Goal: Task Accomplishment & Management: Manage account settings

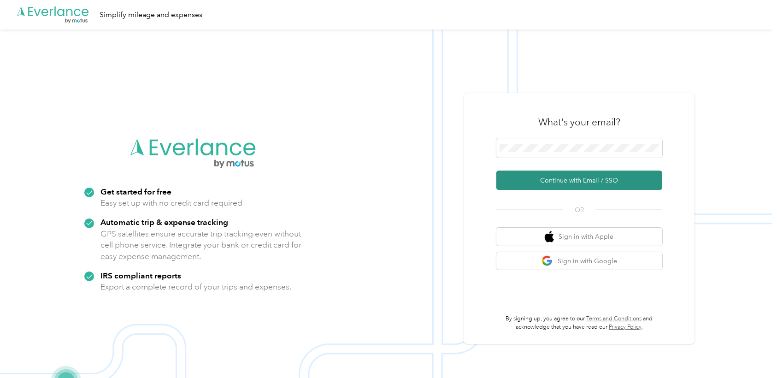
click at [570, 182] on button "Continue with Email / SSO" at bounding box center [579, 179] width 166 height 19
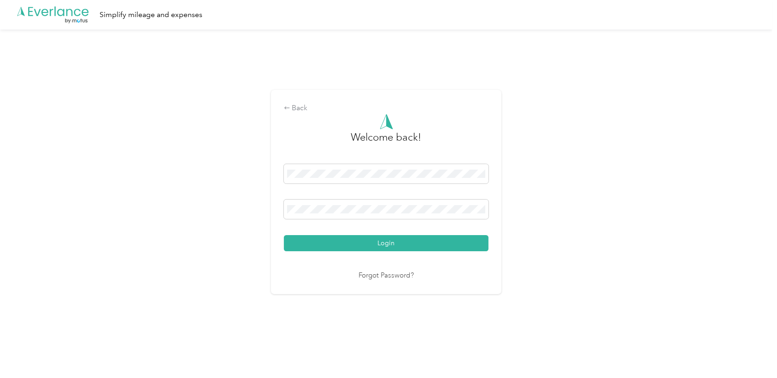
click at [349, 253] on div "Welcome back! Login Forgot Password?" at bounding box center [386, 197] width 205 height 167
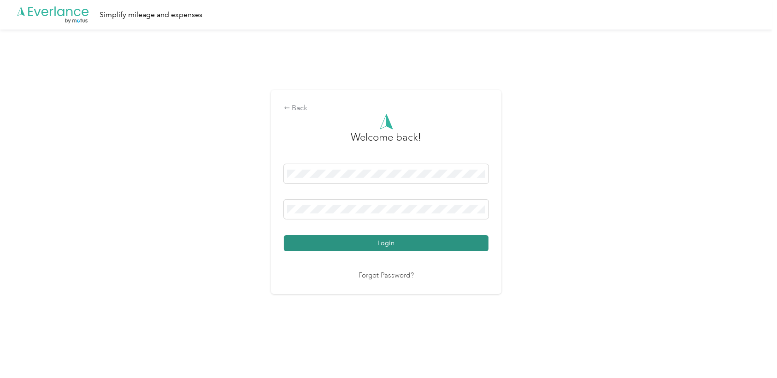
click at [347, 245] on button "Login" at bounding box center [386, 243] width 205 height 16
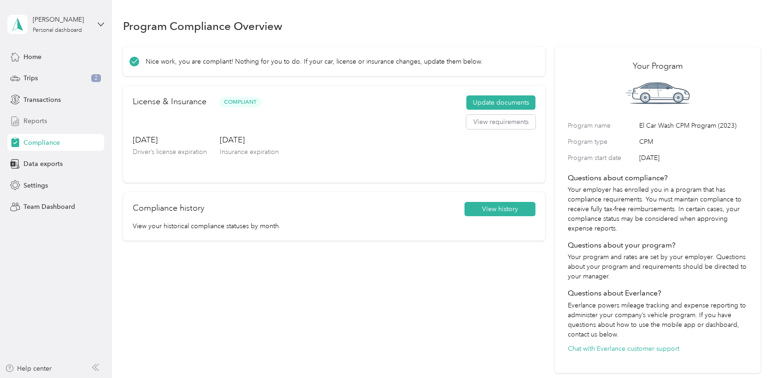
click at [37, 120] on span "Reports" at bounding box center [34, 121] width 23 height 10
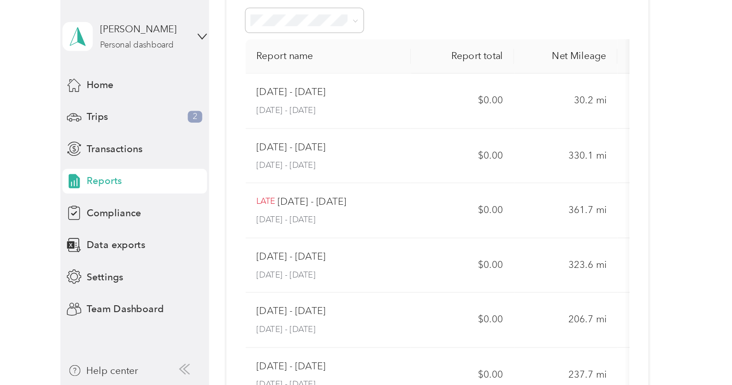
scroll to position [48, 0]
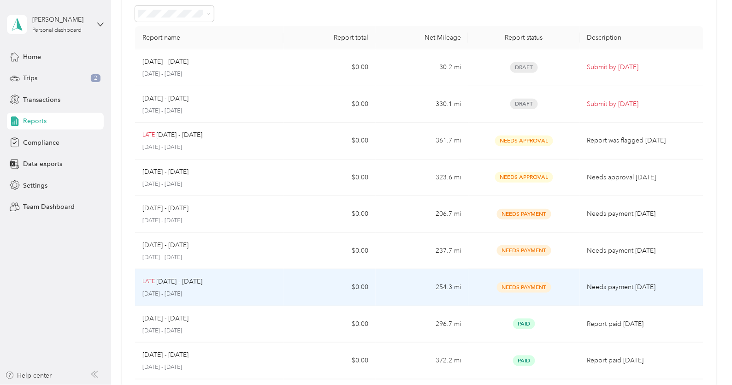
click at [228, 294] on p "[DATE] - [DATE]" at bounding box center [209, 294] width 134 height 8
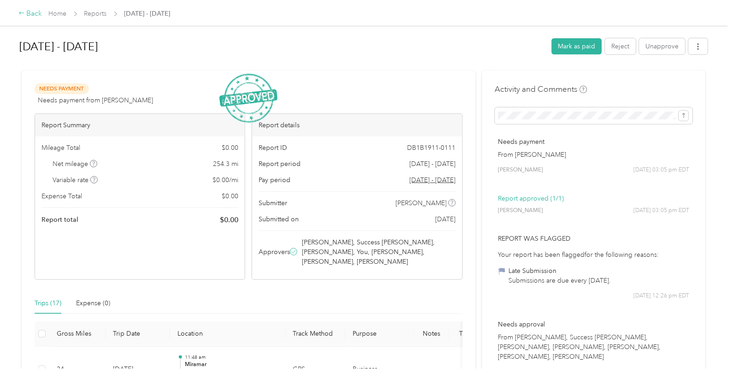
click at [35, 12] on div "Back" at bounding box center [30, 13] width 24 height 11
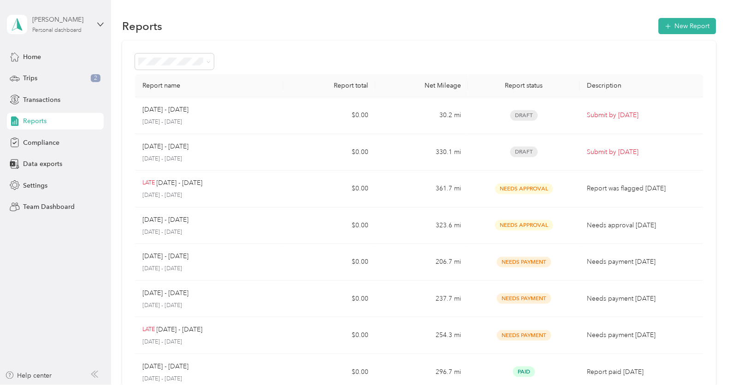
click at [47, 22] on div "[PERSON_NAME]" at bounding box center [61, 20] width 58 height 10
click at [54, 76] on div "Team dashboard" at bounding box center [39, 75] width 49 height 10
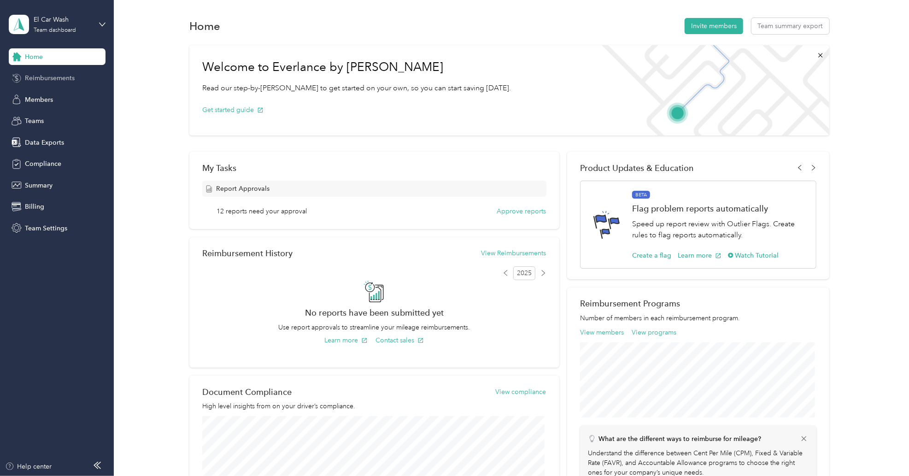
click at [61, 78] on span "Reimbursements" at bounding box center [50, 78] width 50 height 10
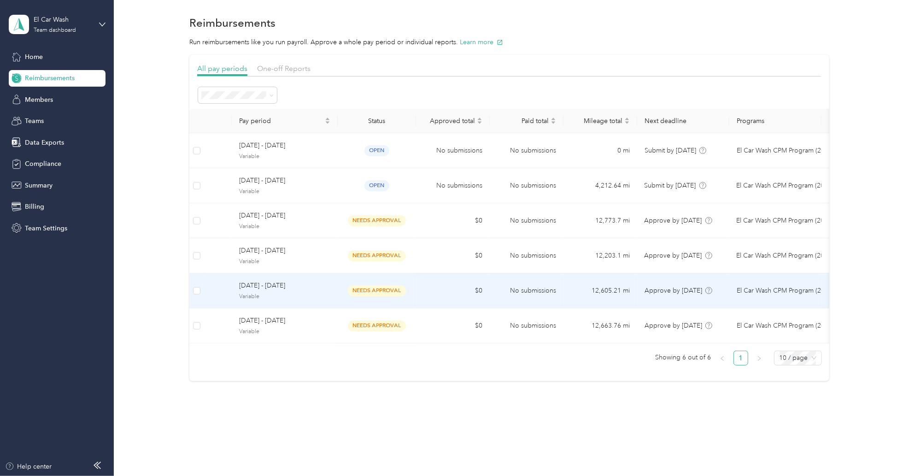
scroll to position [11, 0]
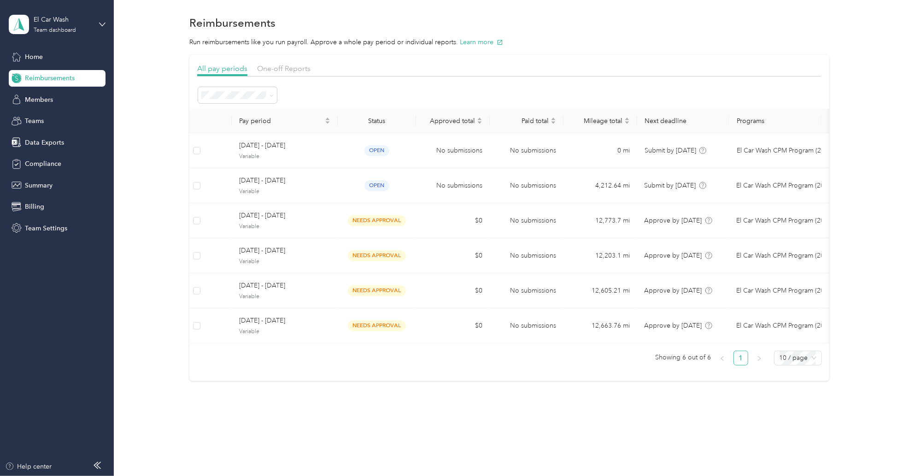
click at [242, 106] on li "All periods" at bounding box center [237, 104] width 79 height 16
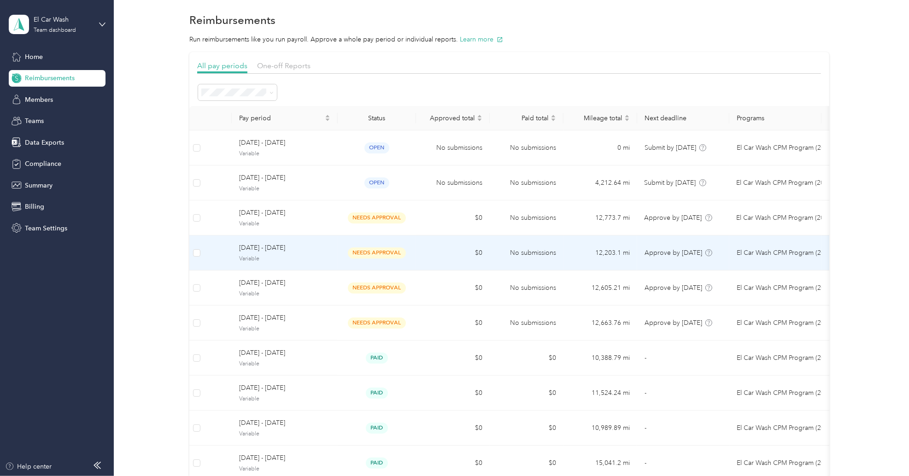
scroll to position [11, 0]
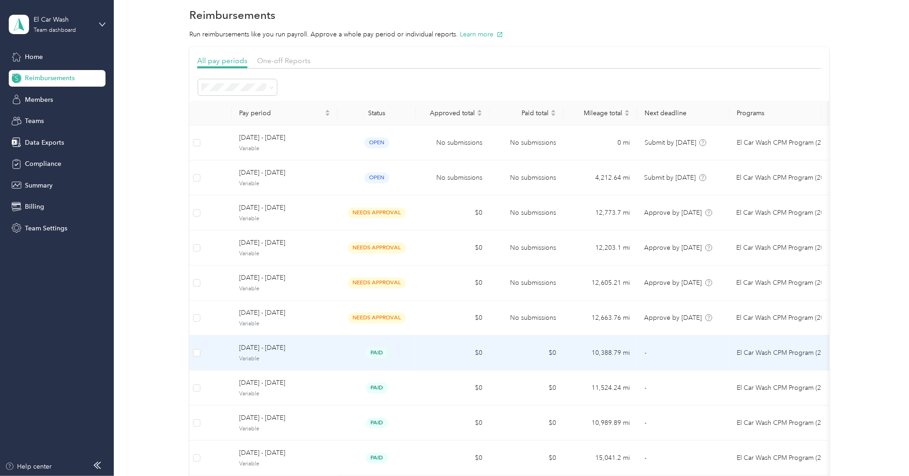
click at [407, 350] on div "paid" at bounding box center [377, 352] width 64 height 11
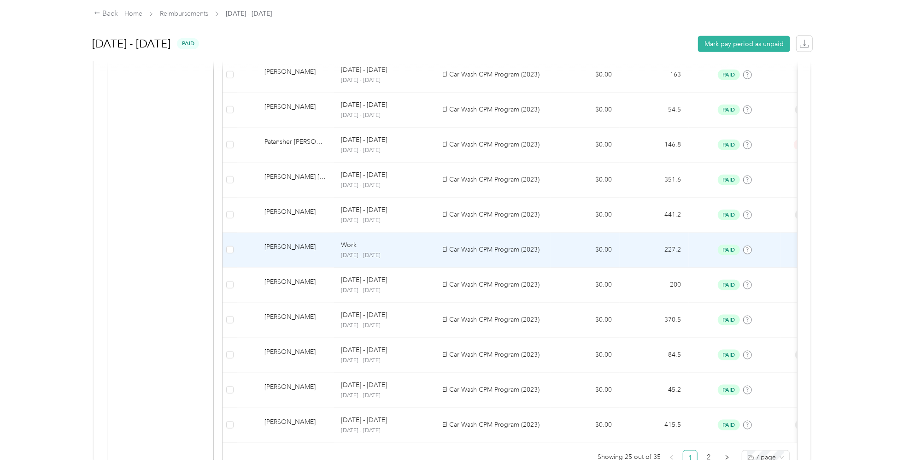
scroll to position [751, 0]
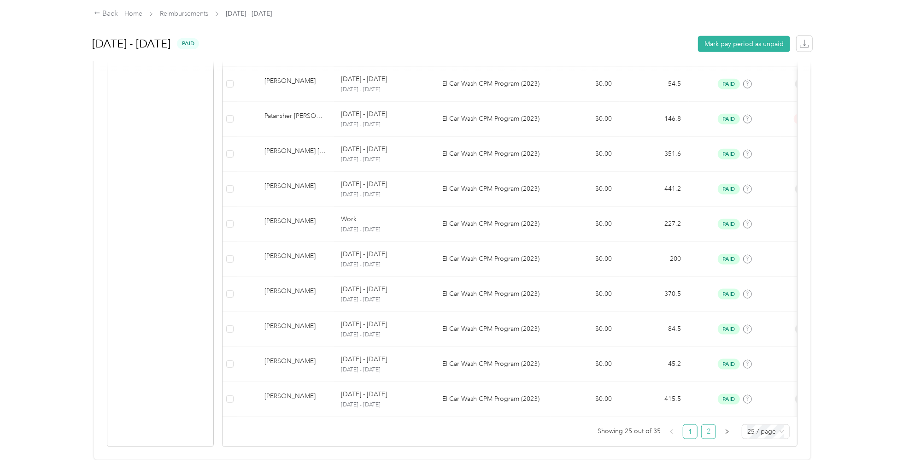
click at [706, 377] on link "2" at bounding box center [709, 432] width 14 height 14
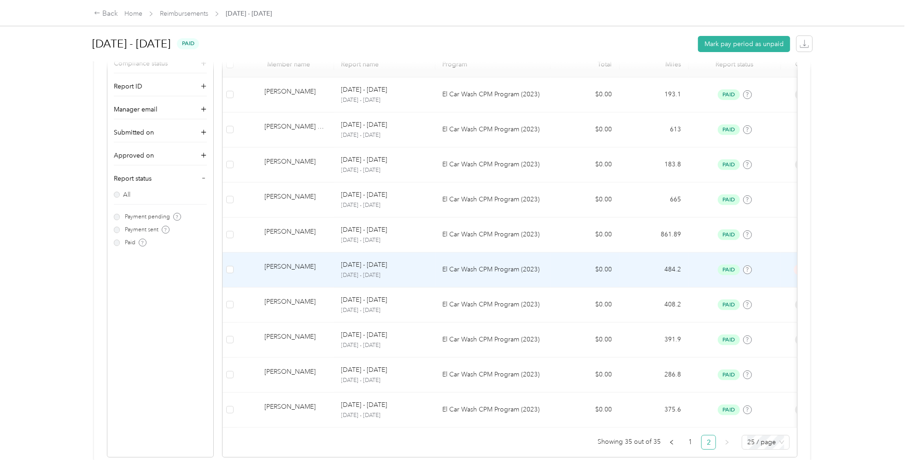
scroll to position [231, 0]
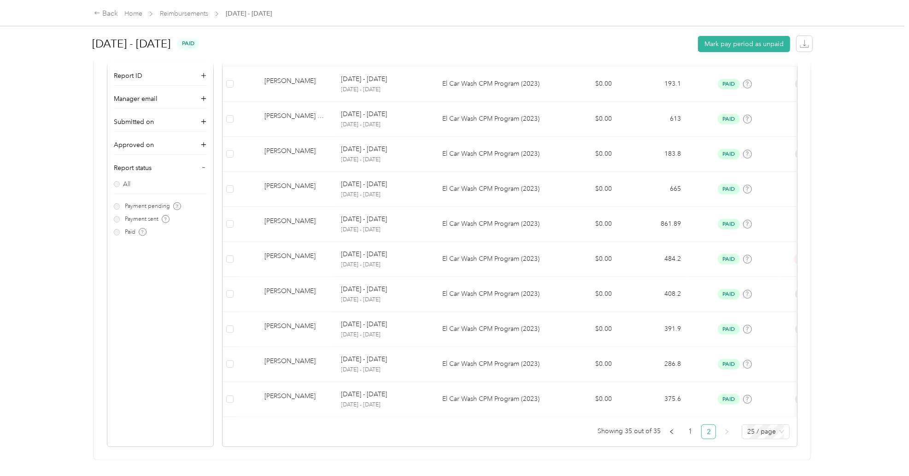
click at [706, 377] on link "2" at bounding box center [709, 432] width 14 height 14
click at [687, 377] on link "1" at bounding box center [690, 432] width 14 height 14
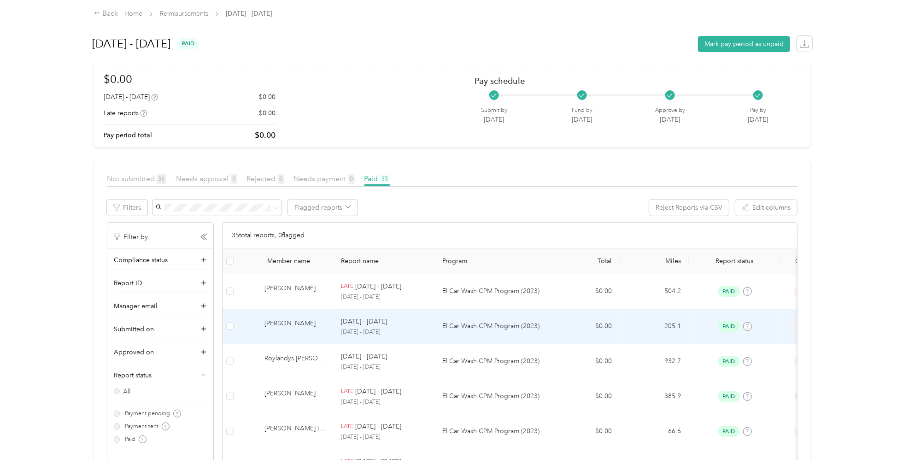
scroll to position [6, 0]
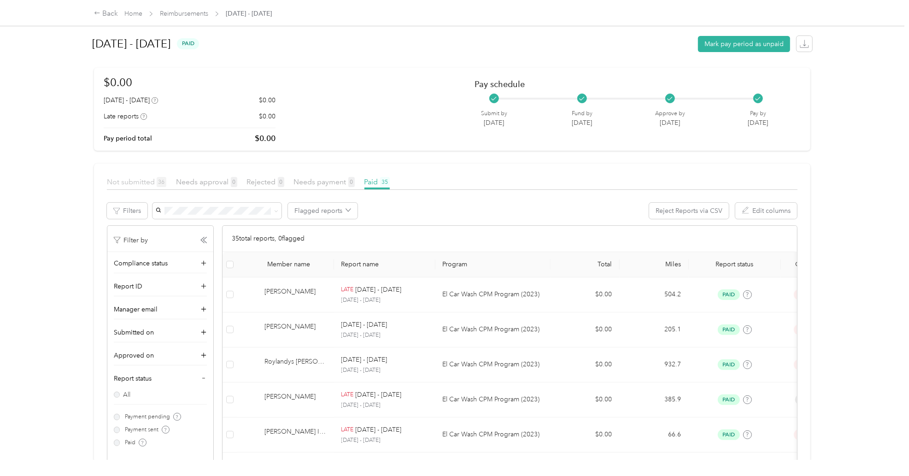
click at [141, 182] on span "Not submitted 36" at bounding box center [136, 181] width 59 height 9
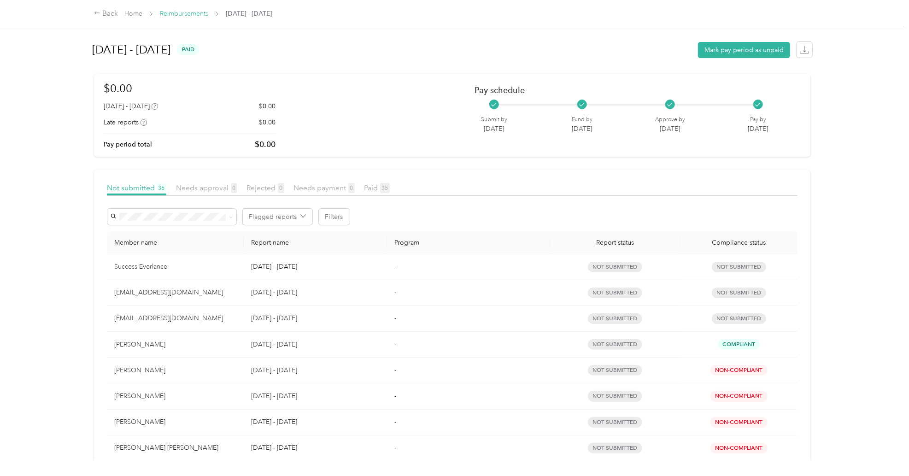
click at [191, 12] on link "Reimbursements" at bounding box center [184, 14] width 48 height 8
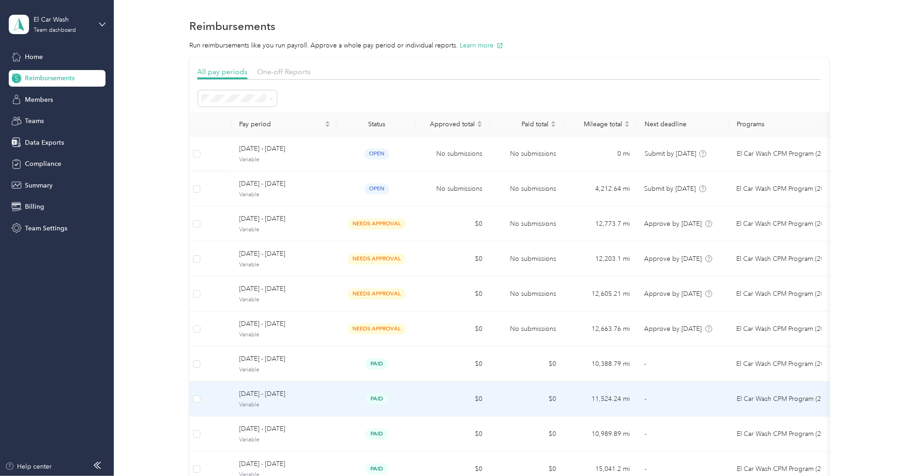
click at [406, 377] on div "paid" at bounding box center [377, 399] width 64 height 11
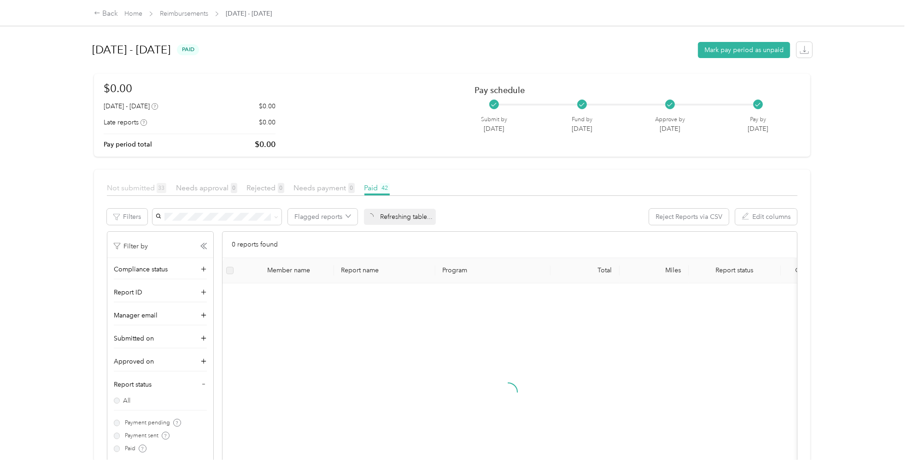
click at [132, 186] on span "Not submitted 33" at bounding box center [136, 187] width 59 height 9
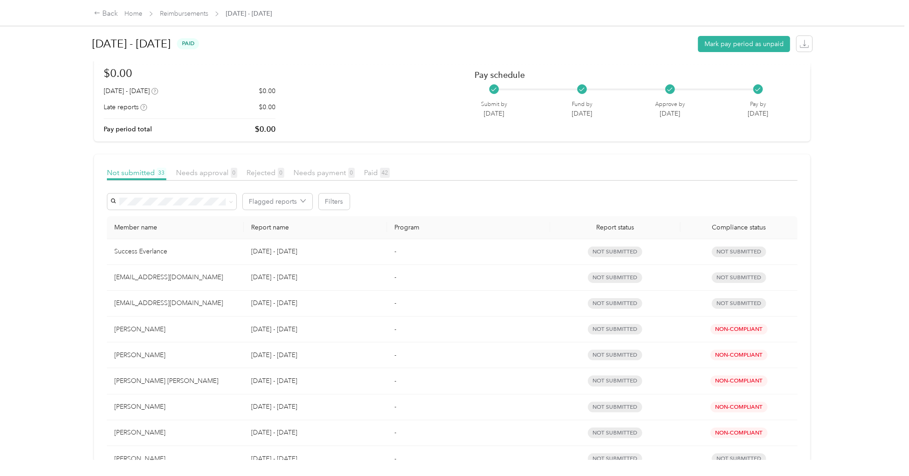
scroll to position [34, 0]
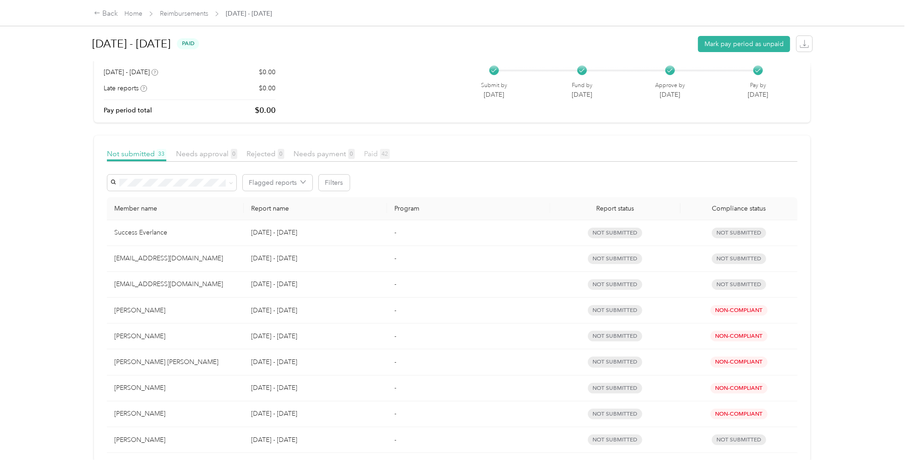
click at [379, 157] on span "Paid 42" at bounding box center [376, 153] width 25 height 9
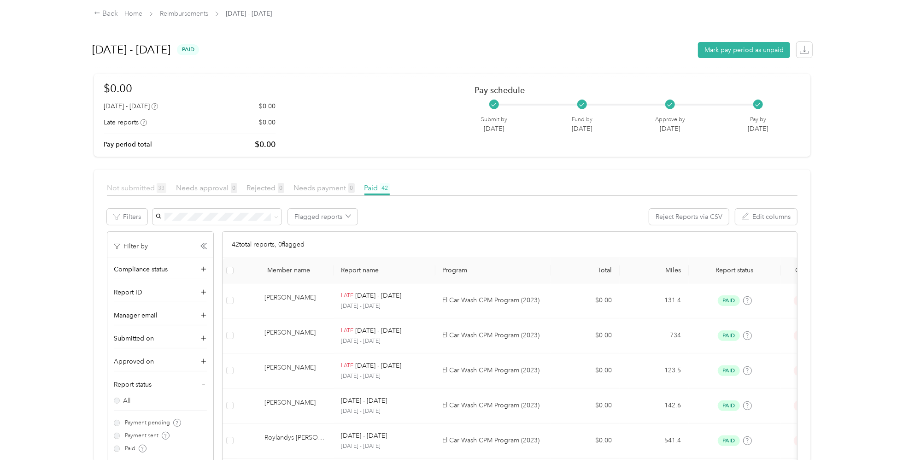
click at [144, 190] on span "Not submitted 33" at bounding box center [136, 187] width 59 height 9
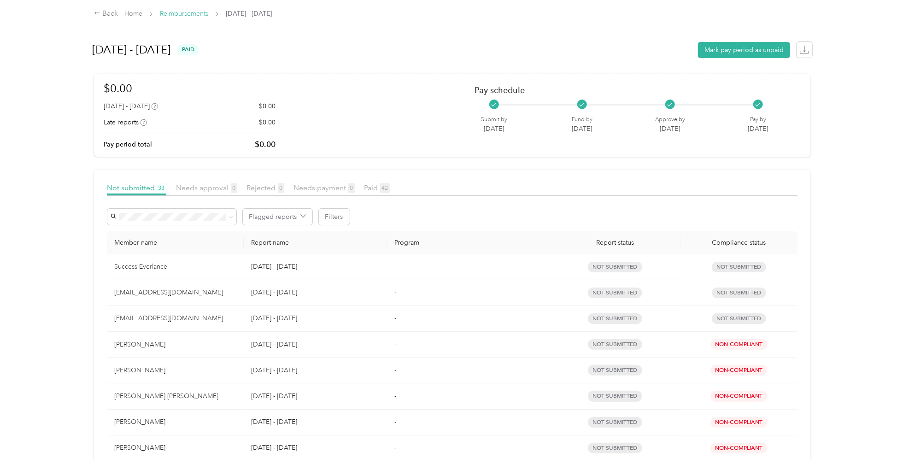
click at [194, 14] on link "Reimbursements" at bounding box center [184, 14] width 48 height 8
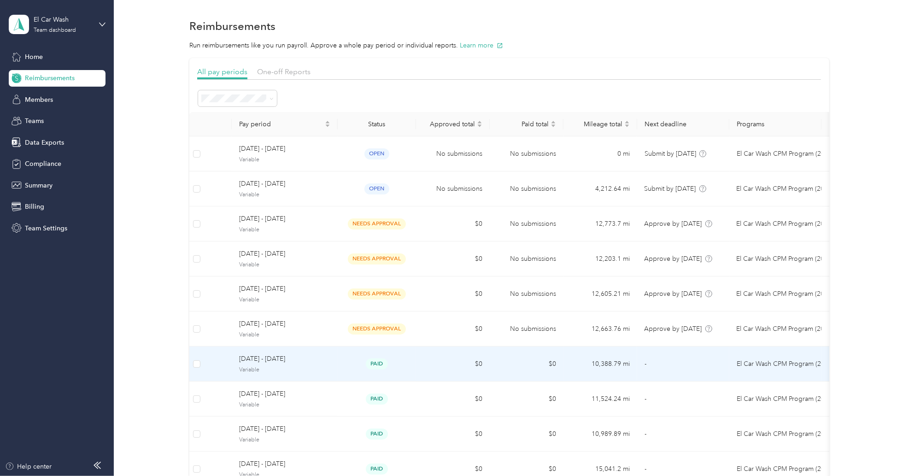
click at [431, 364] on td "$0" at bounding box center [453, 364] width 74 height 35
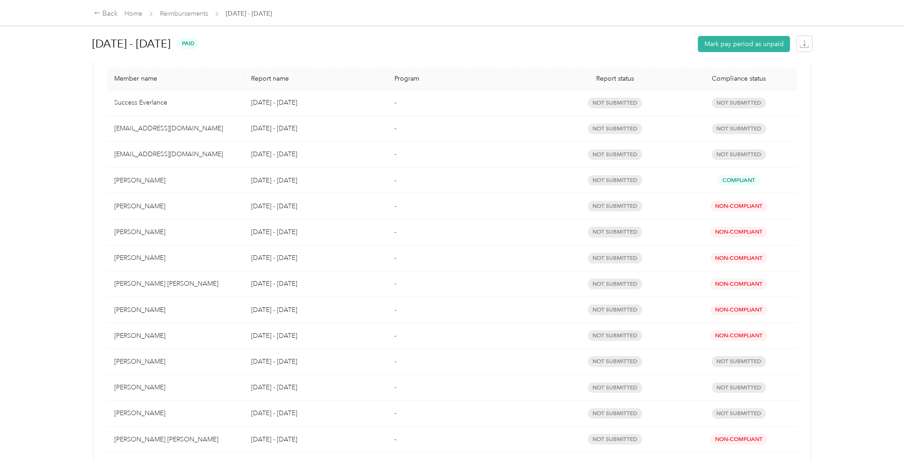
scroll to position [170, 0]
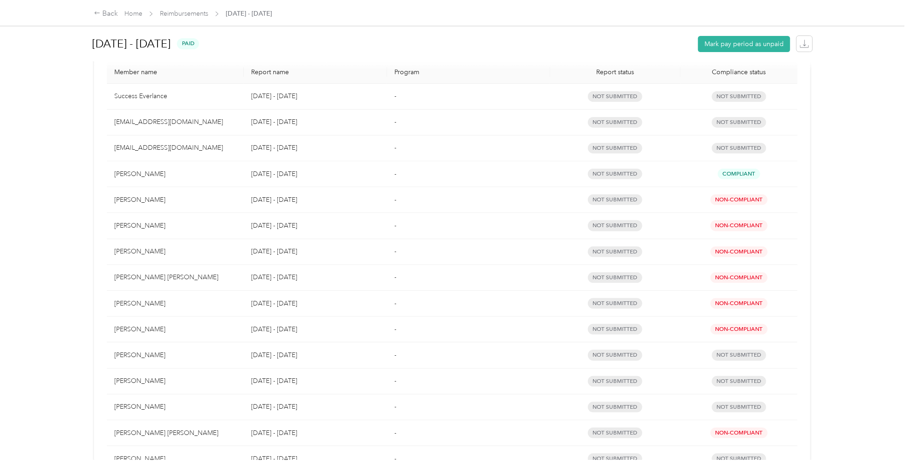
click at [134, 175] on div "[PERSON_NAME]" at bounding box center [175, 174] width 122 height 10
click at [280, 172] on p "[DATE] - [DATE]" at bounding box center [315, 174] width 129 height 10
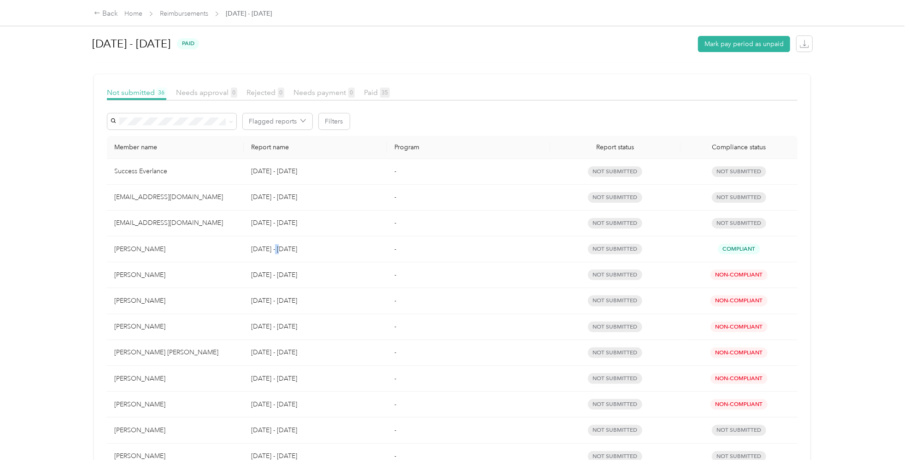
scroll to position [68, 0]
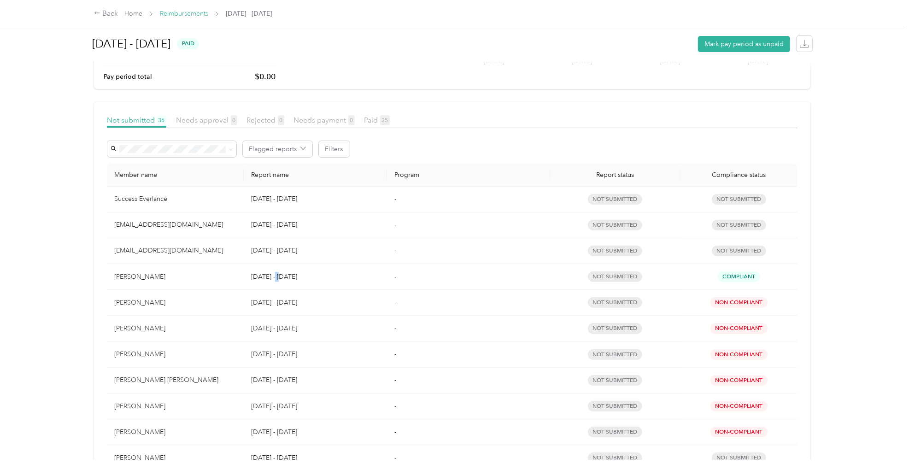
click at [182, 14] on link "Reimbursements" at bounding box center [184, 14] width 48 height 8
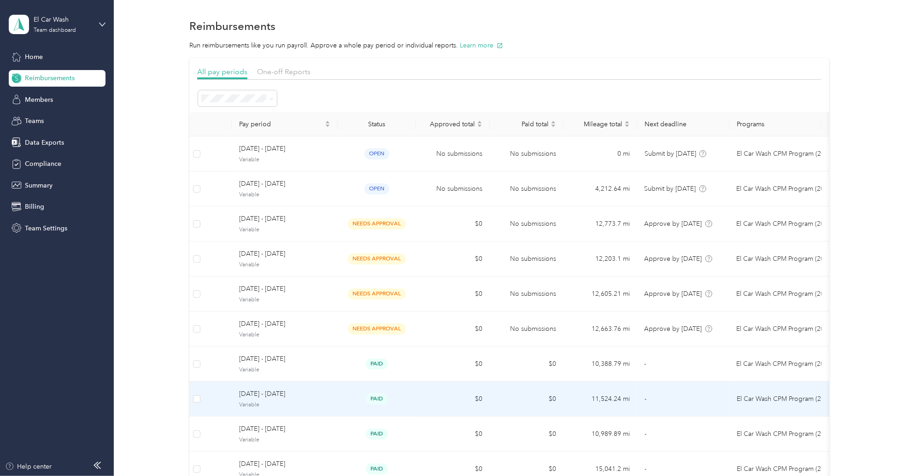
click at [288, 399] on span "[DATE] - [DATE]" at bounding box center [284, 394] width 91 height 10
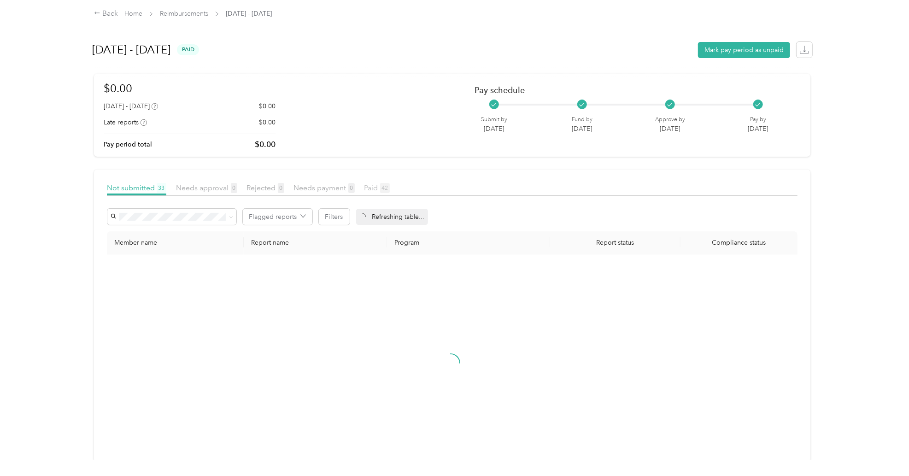
click at [384, 189] on span "42" at bounding box center [385, 188] width 10 height 10
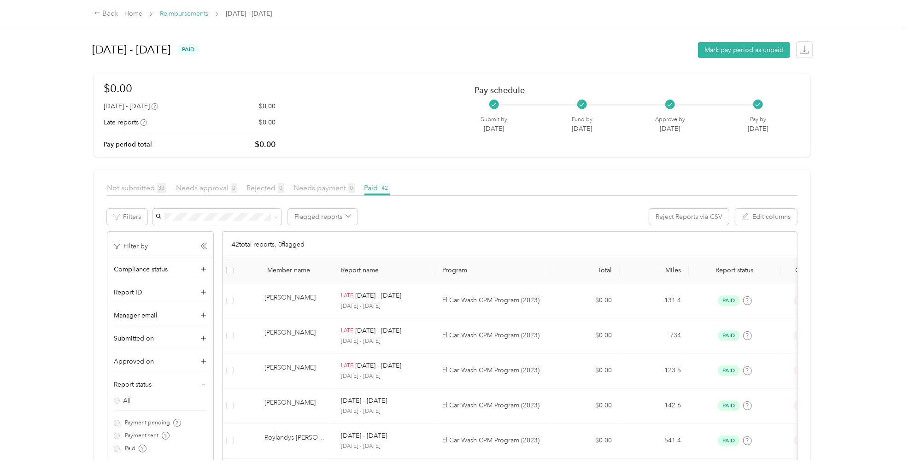
click at [178, 11] on link "Reimbursements" at bounding box center [184, 14] width 48 height 8
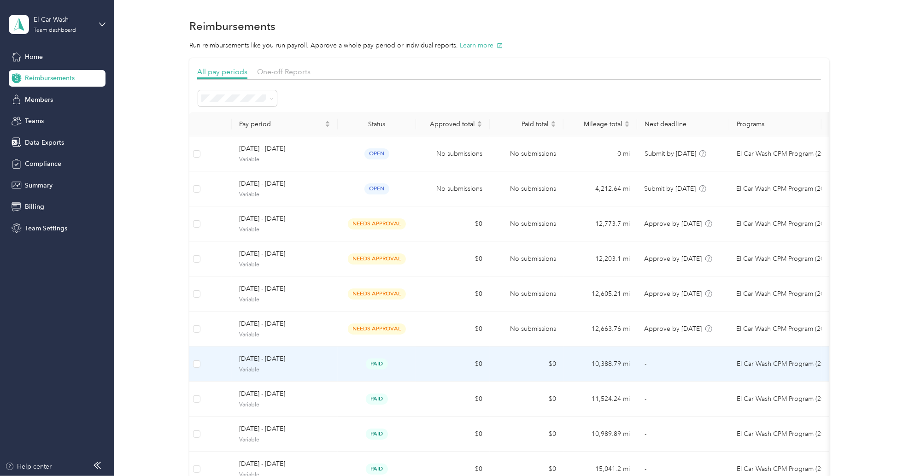
click at [338, 364] on td "paid" at bounding box center [377, 364] width 78 height 35
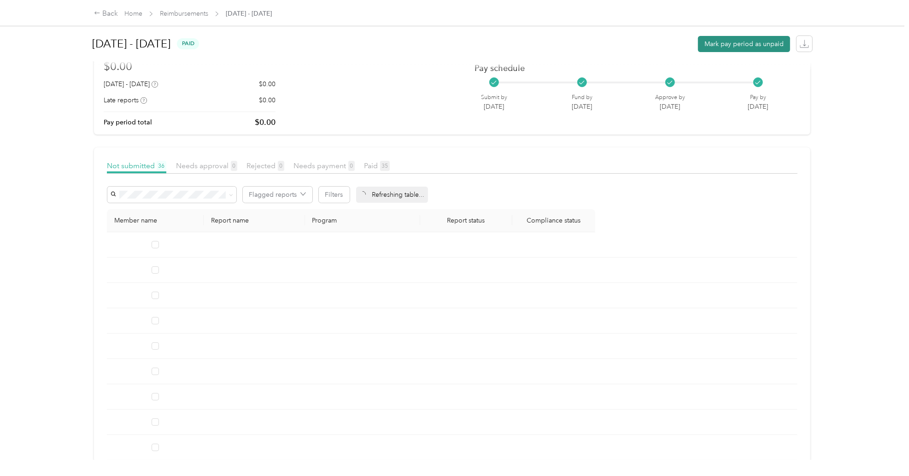
scroll to position [34, 0]
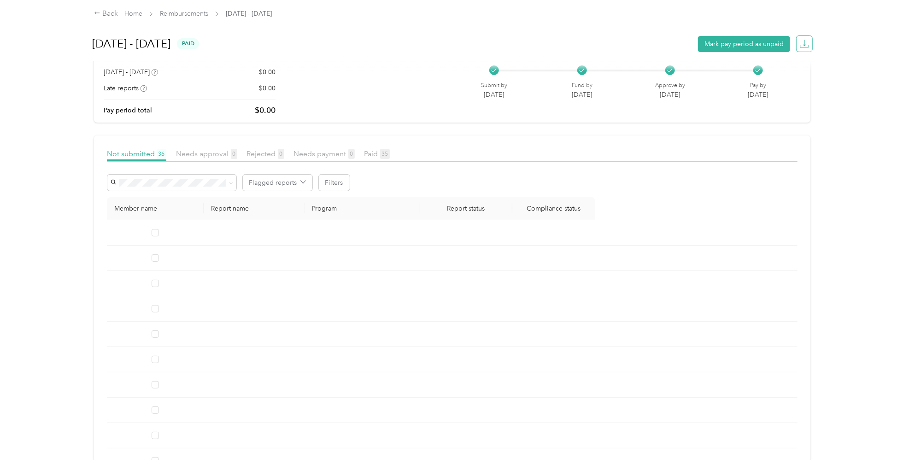
click at [798, 45] on span "button" at bounding box center [804, 44] width 12 height 12
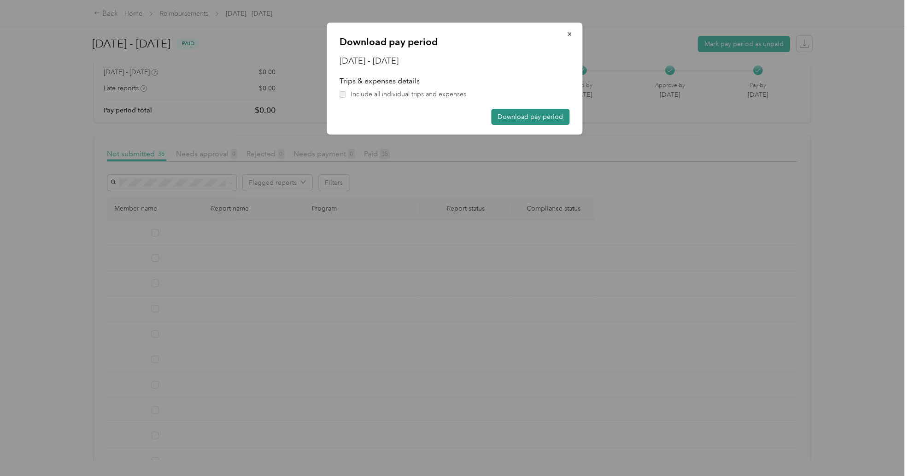
click at [535, 118] on button "Download pay period" at bounding box center [530, 117] width 78 height 16
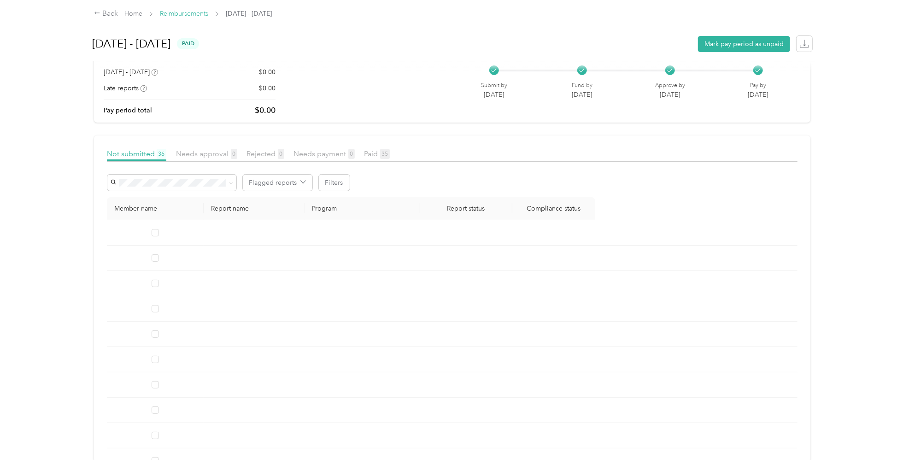
click at [187, 15] on link "Reimbursements" at bounding box center [184, 14] width 48 height 8
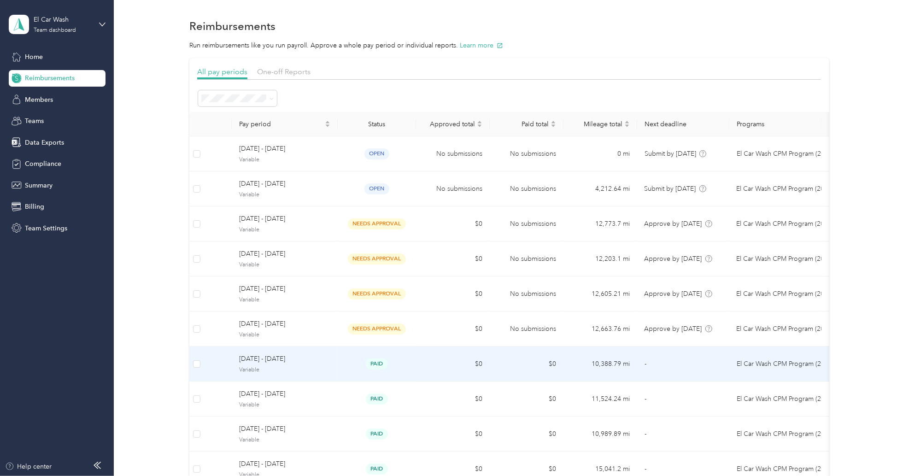
click at [279, 360] on span "[DATE] - [DATE]" at bounding box center [284, 359] width 91 height 10
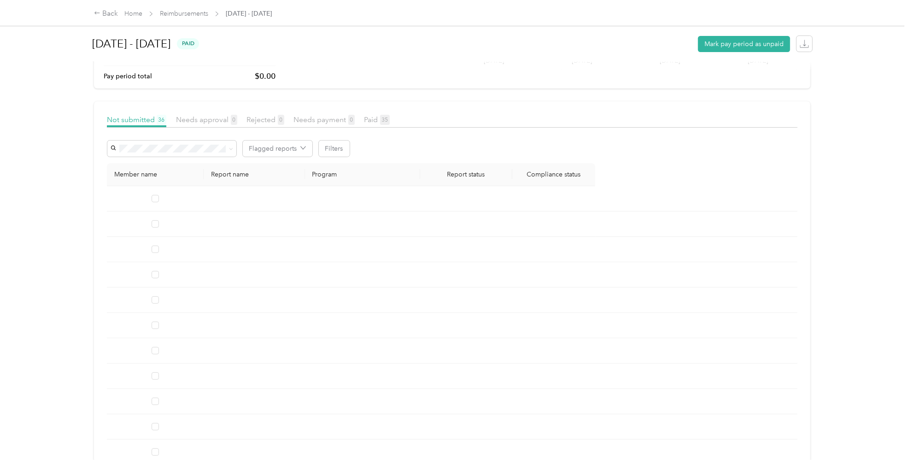
scroll to position [68, 0]
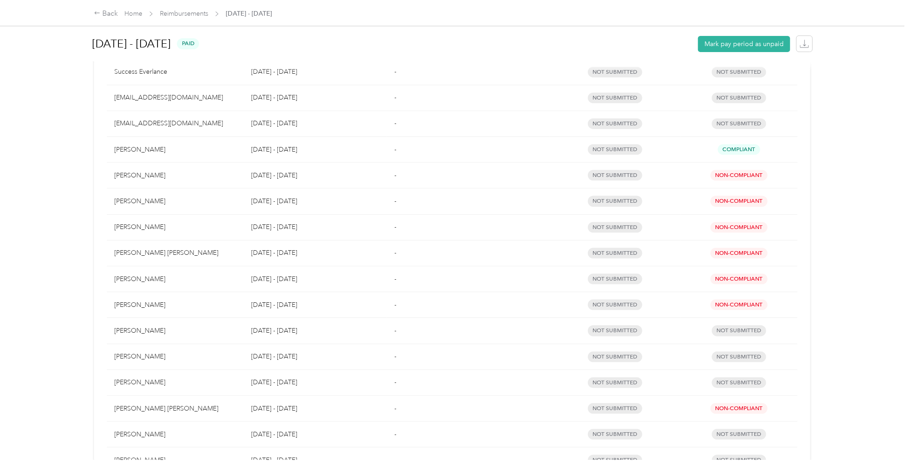
scroll to position [205, 0]
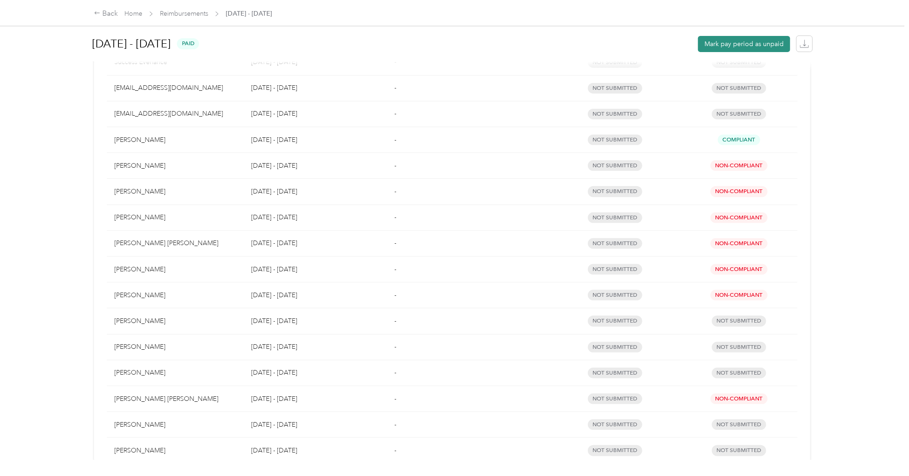
click at [721, 45] on button "Mark pay period as unpaid" at bounding box center [744, 44] width 92 height 16
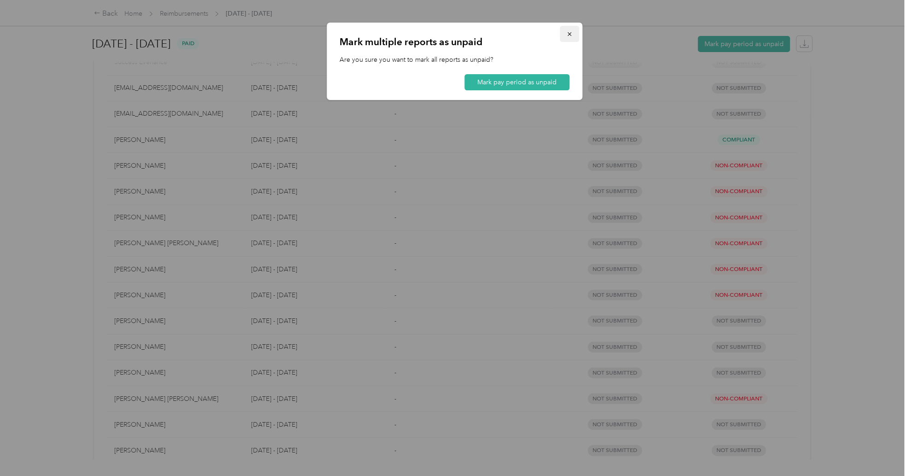
click at [570, 31] on icon "button" at bounding box center [569, 34] width 6 height 6
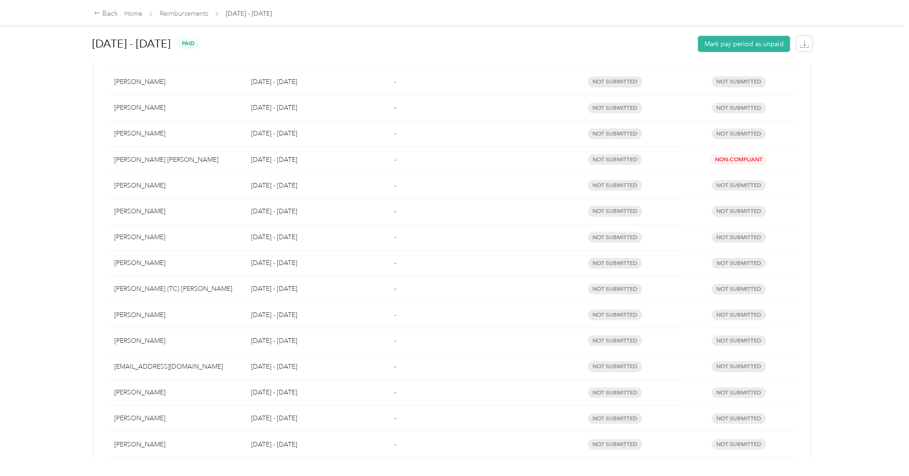
scroll to position [0, 0]
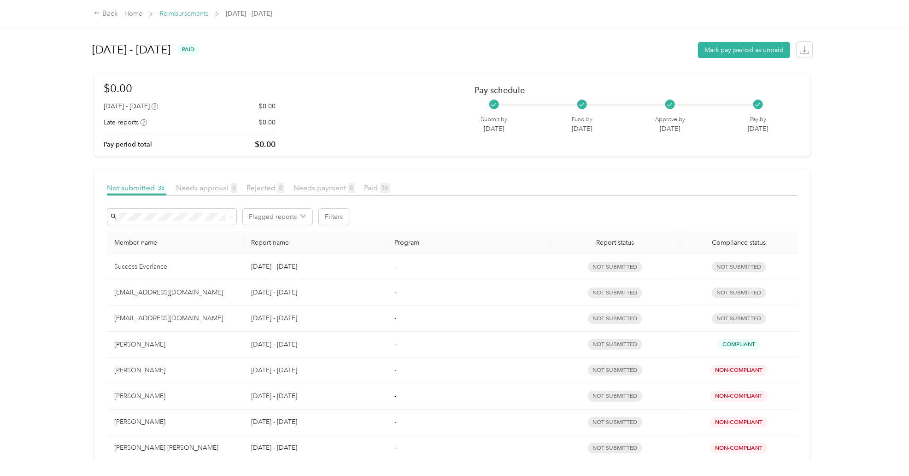
click at [192, 14] on link "Reimbursements" at bounding box center [184, 14] width 48 height 8
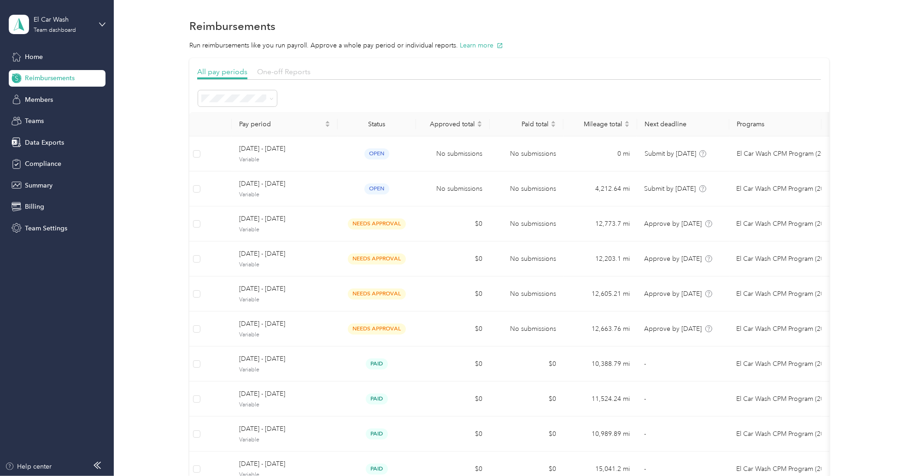
click at [291, 67] on span "One-off Reports" at bounding box center [283, 71] width 53 height 9
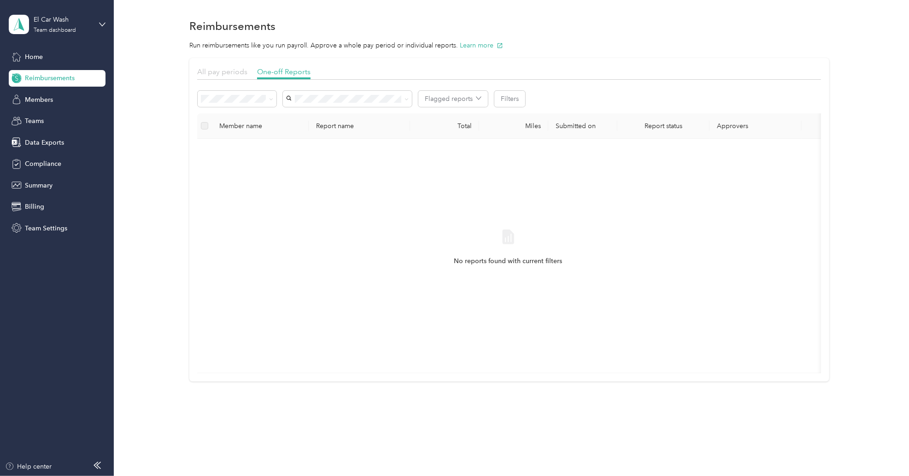
click at [225, 70] on span "All pay periods" at bounding box center [222, 71] width 50 height 9
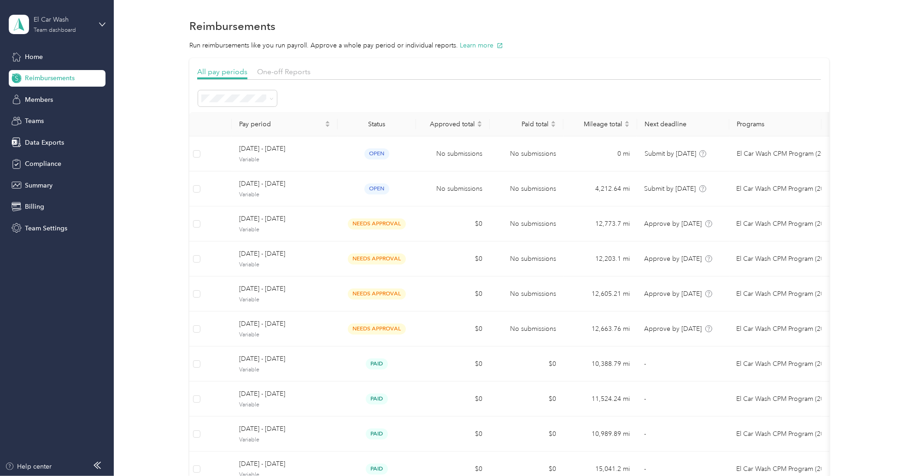
click at [58, 28] on div "Team dashboard" at bounding box center [55, 31] width 42 height 6
click at [78, 94] on div "Personal dashboard" at bounding box center [131, 96] width 233 height 16
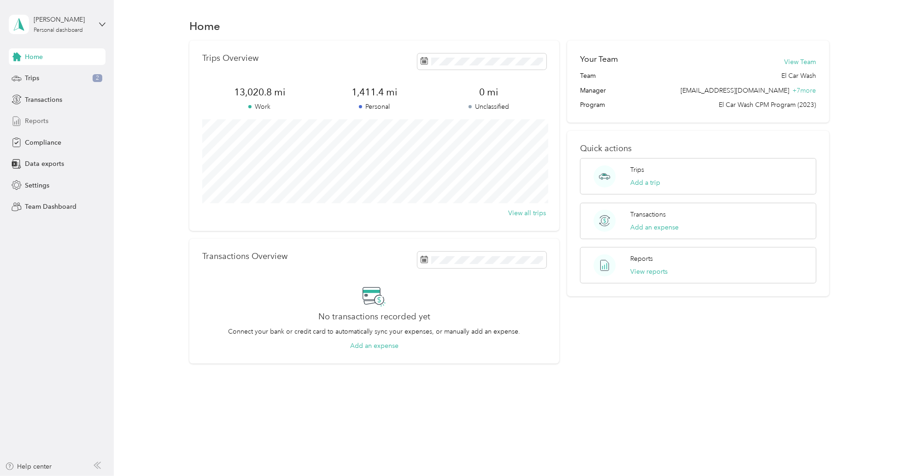
click at [45, 127] on div "Reports" at bounding box center [57, 121] width 97 height 17
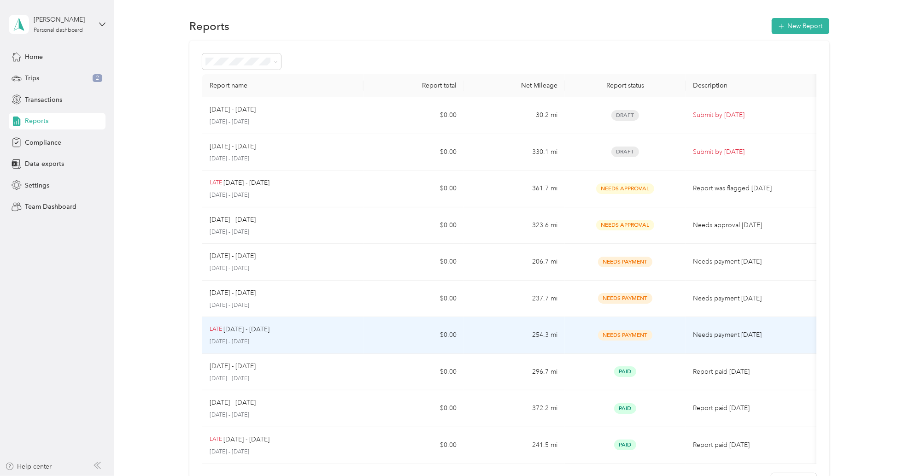
click at [496, 331] on td "254.3 mi" at bounding box center [514, 335] width 101 height 37
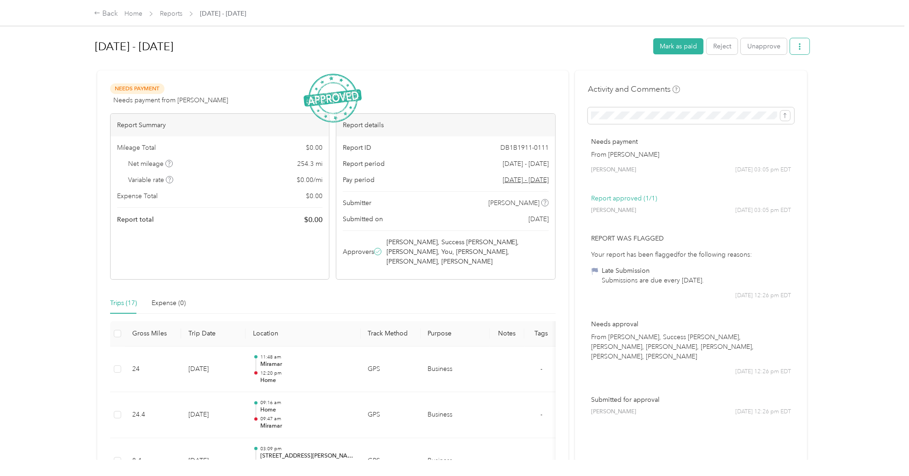
click at [797, 47] on icon "button" at bounding box center [800, 46] width 6 height 6
click at [621, 52] on h1 "[DATE] - [DATE]" at bounding box center [371, 46] width 552 height 22
click at [762, 18] on div "Back Home Reports [DATE] - [DATE]" at bounding box center [455, 13] width 758 height 26
click at [133, 16] on link "Home" at bounding box center [133, 14] width 18 height 8
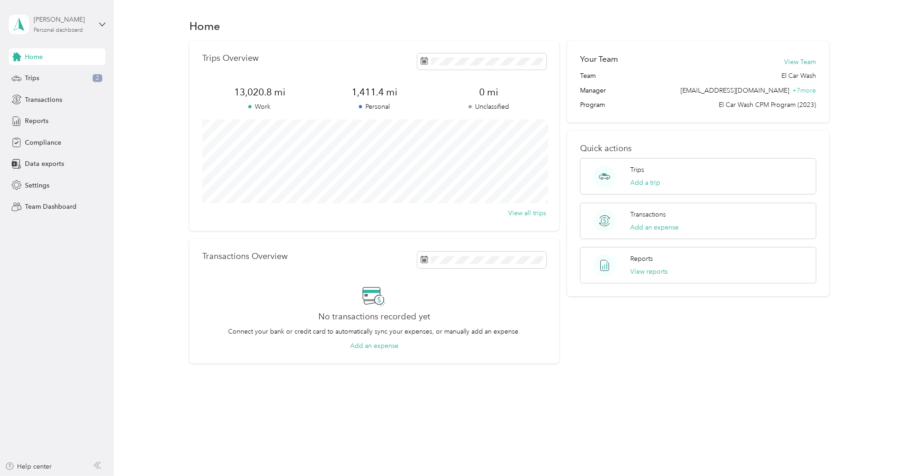
click at [63, 29] on div "Personal dashboard" at bounding box center [58, 31] width 49 height 6
click at [71, 79] on div "Team dashboard" at bounding box center [131, 74] width 233 height 16
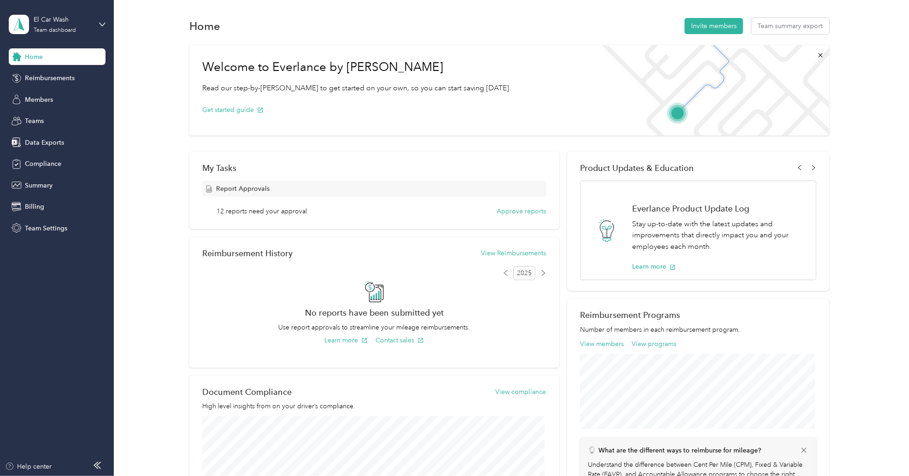
click at [53, 86] on div "Home Reimbursements Members Teams Data Exports Compliance Summary Billing Team …" at bounding box center [57, 142] width 97 height 188
click at [54, 76] on span "Reimbursements" at bounding box center [50, 78] width 50 height 10
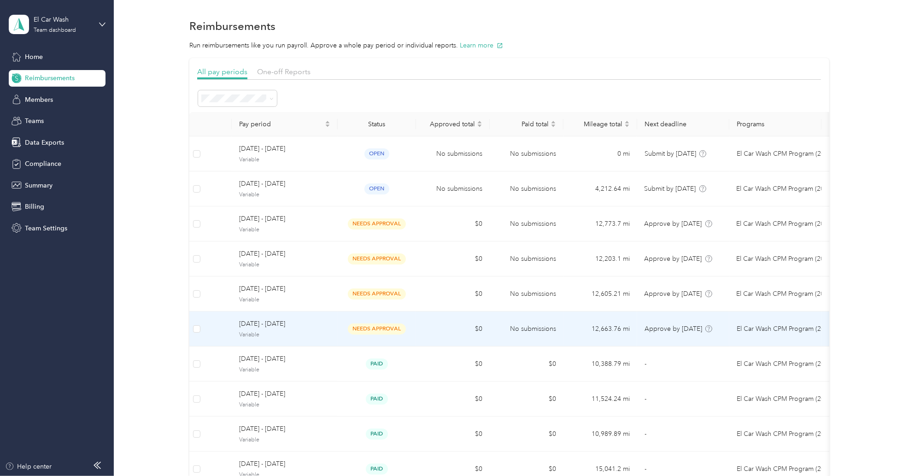
click at [439, 329] on td "$0" at bounding box center [453, 328] width 74 height 35
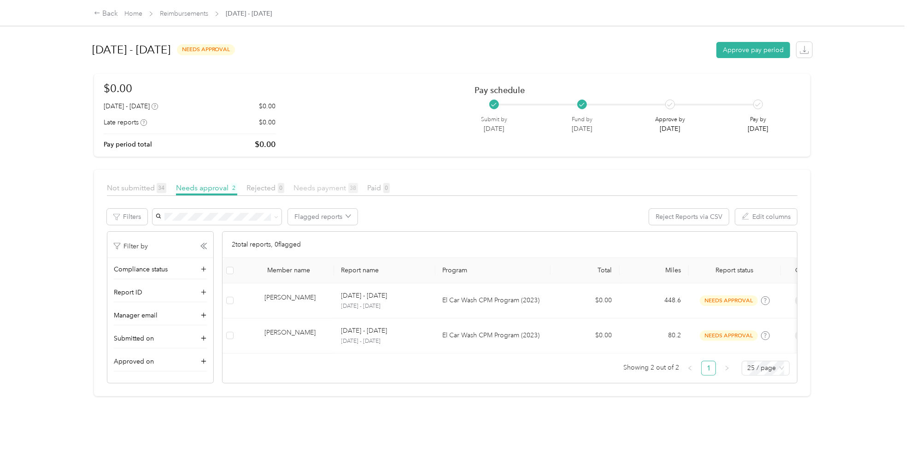
click at [325, 189] on span "Needs payment 38" at bounding box center [326, 187] width 64 height 9
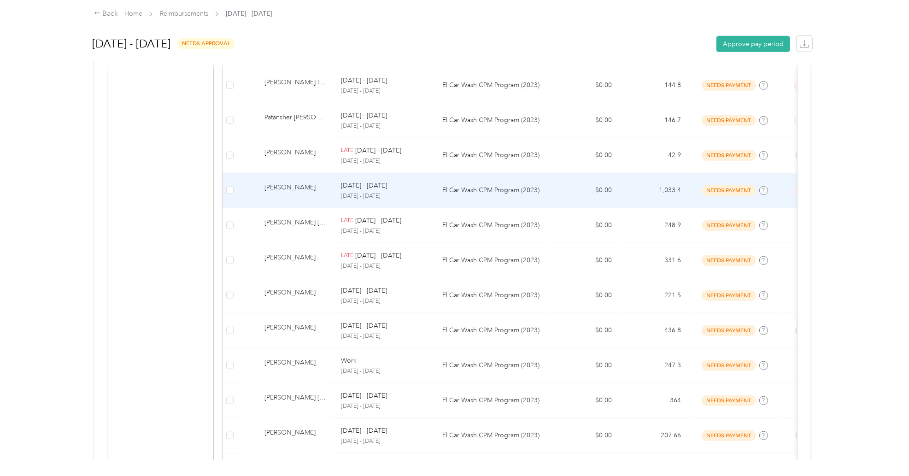
scroll to position [614, 0]
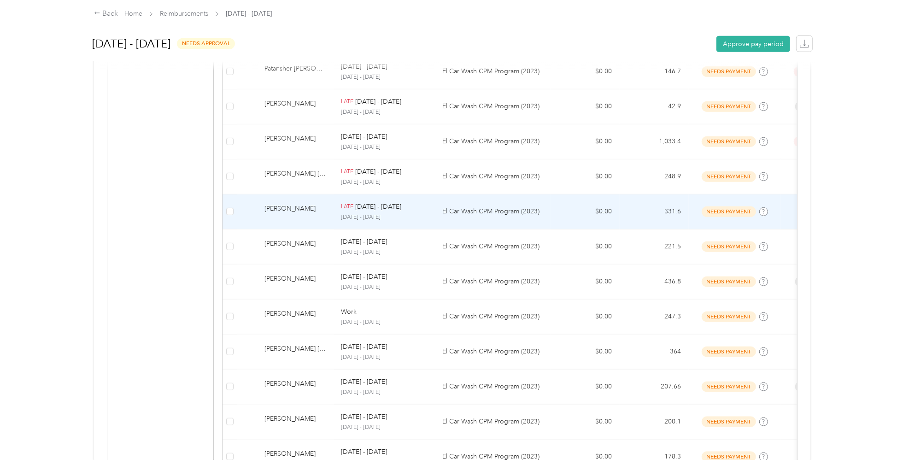
click at [422, 211] on div "LATE [DATE] - [DATE]" at bounding box center [384, 207] width 87 height 10
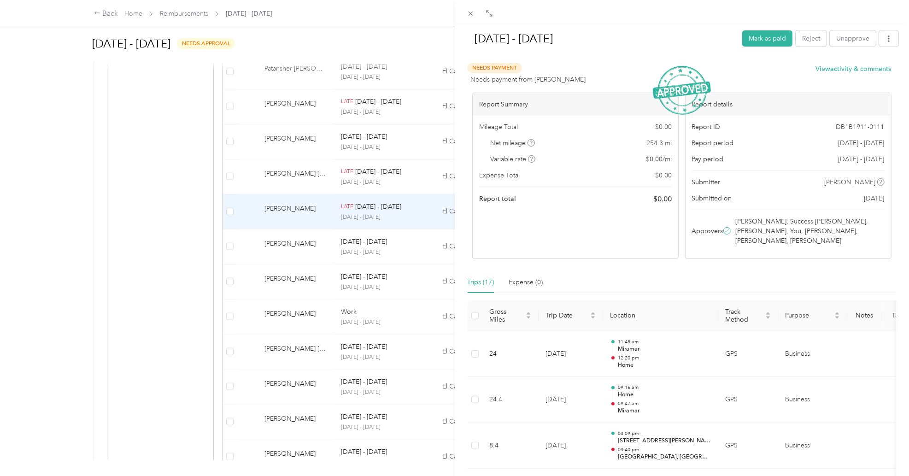
click at [92, 139] on div "[DATE] - [DATE] Mark as paid Reject Unapprove Needs Payment Needs payment from …" at bounding box center [454, 238] width 909 height 476
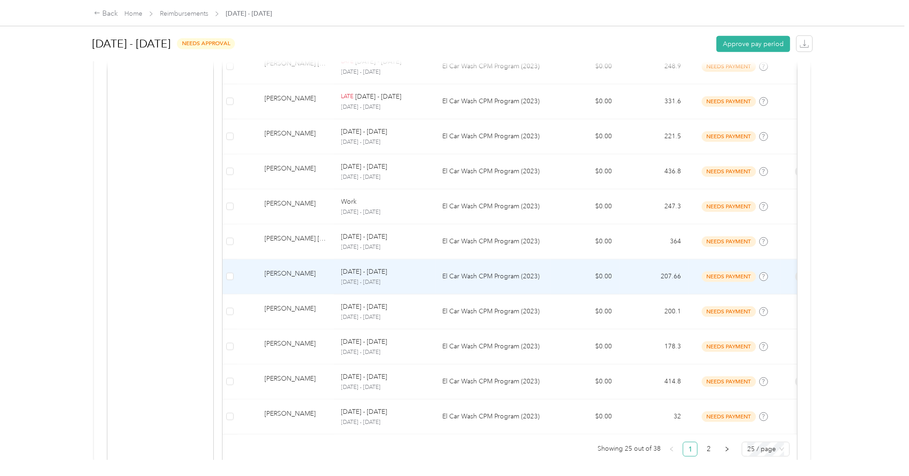
scroll to position [717, 0]
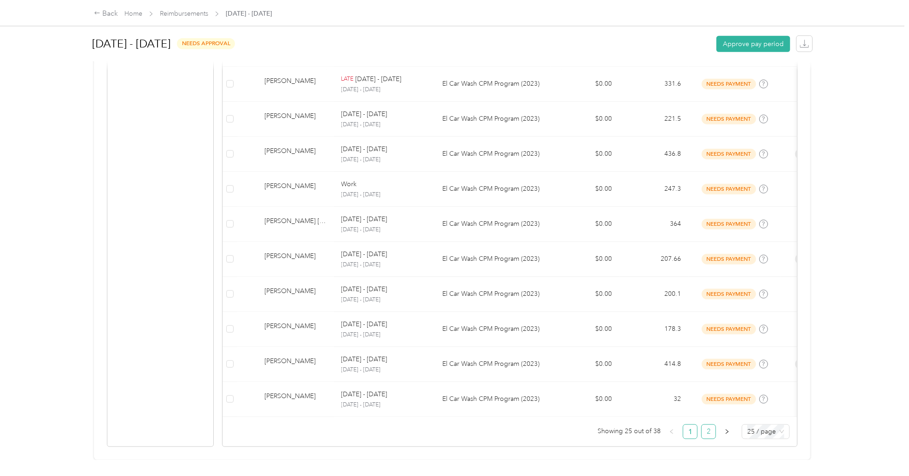
click at [711, 428] on link "2" at bounding box center [709, 432] width 14 height 14
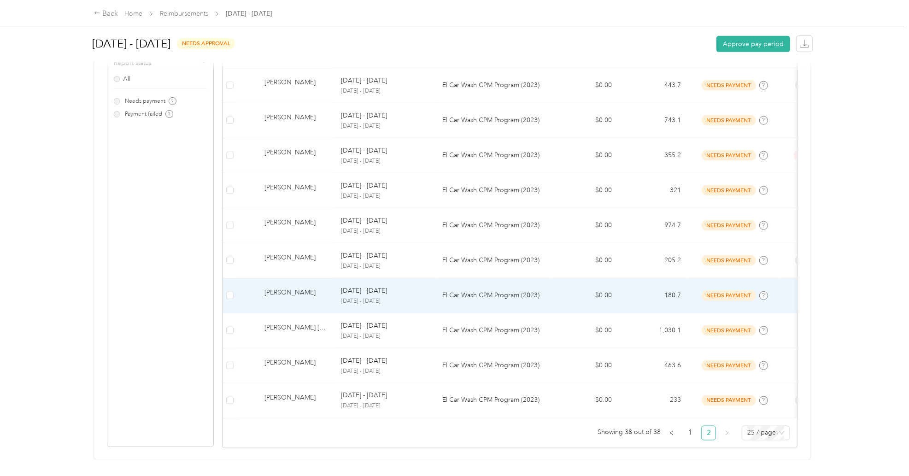
scroll to position [337, 0]
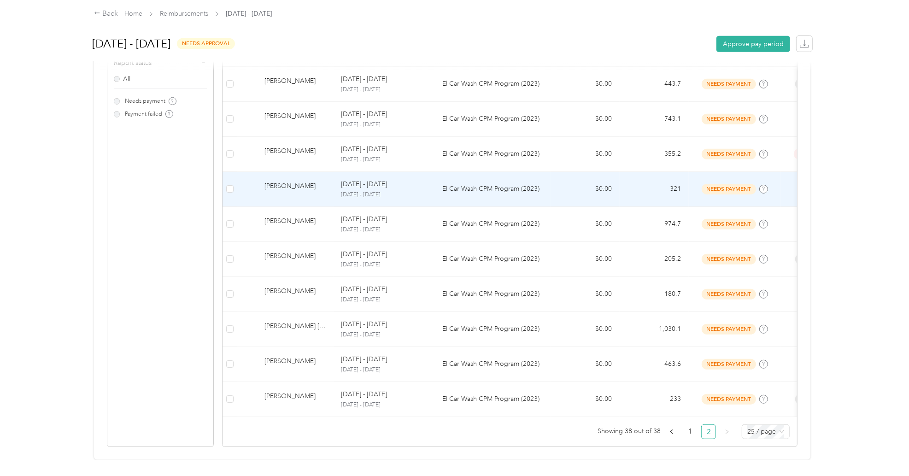
click at [409, 179] on div "[DATE] - [DATE]" at bounding box center [384, 184] width 87 height 10
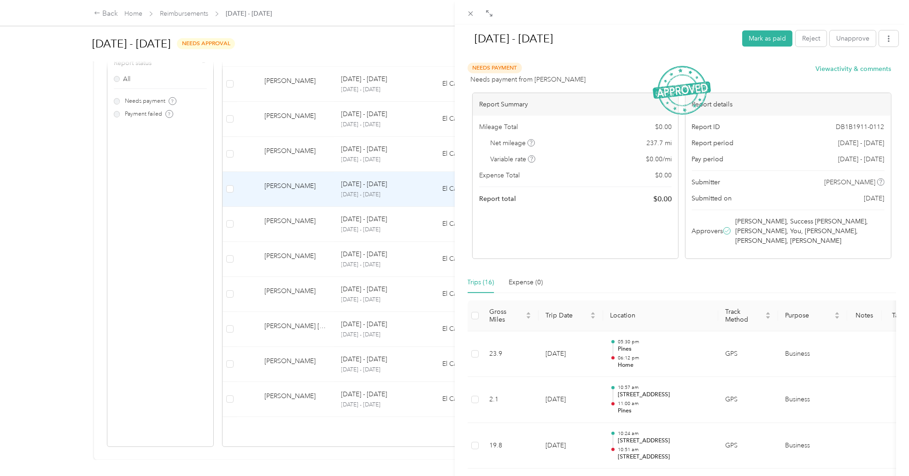
click at [136, 14] on div "[DATE] - [DATE] Mark as paid Reject Unapprove Needs Payment Needs payment from …" at bounding box center [454, 238] width 909 height 476
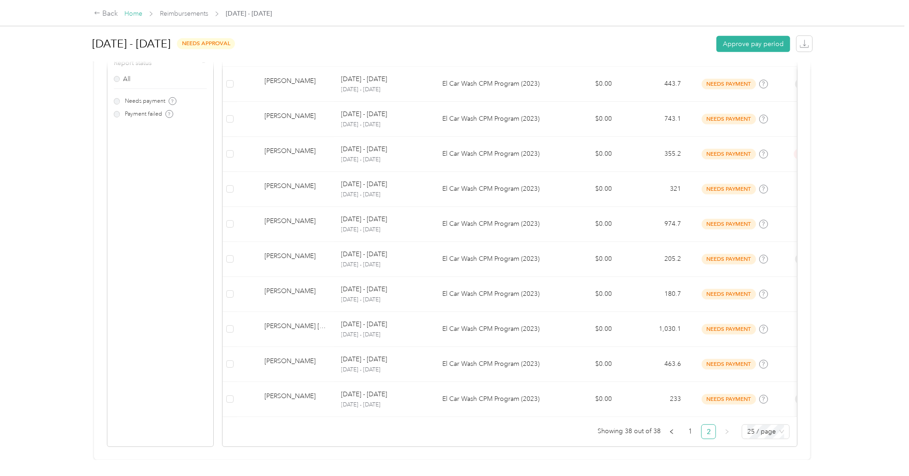
click at [132, 14] on link "Home" at bounding box center [133, 14] width 18 height 8
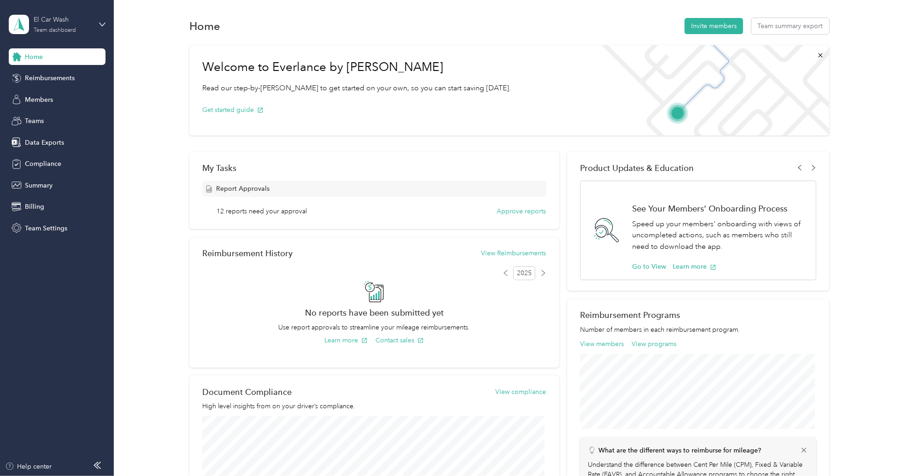
click at [35, 30] on div "Team dashboard" at bounding box center [55, 31] width 42 height 6
click at [53, 90] on div "Personal dashboard" at bounding box center [131, 94] width 233 height 16
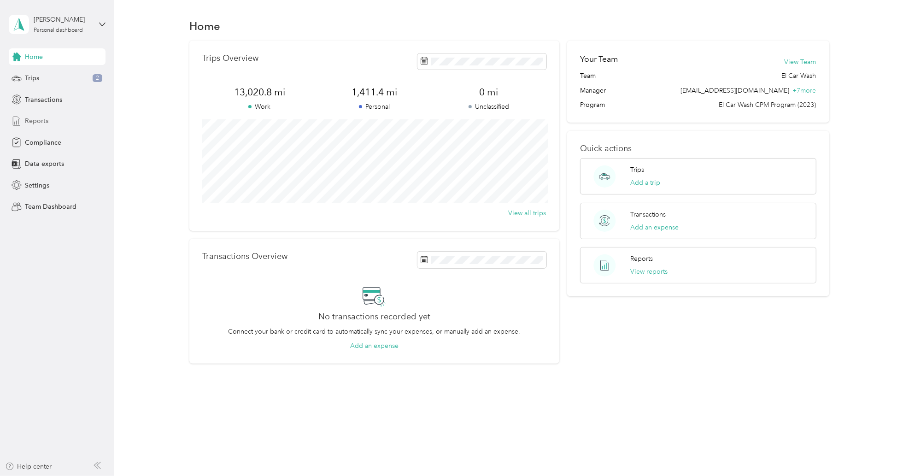
click at [41, 123] on span "Reports" at bounding box center [36, 121] width 23 height 10
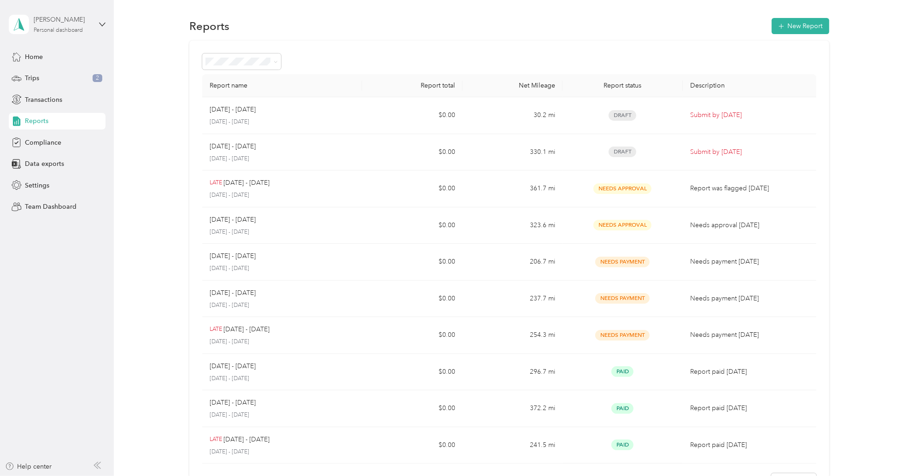
click at [58, 26] on div "[PERSON_NAME] Personal dashboard" at bounding box center [63, 24] width 58 height 18
click at [68, 81] on div "Team dashboard" at bounding box center [131, 75] width 233 height 16
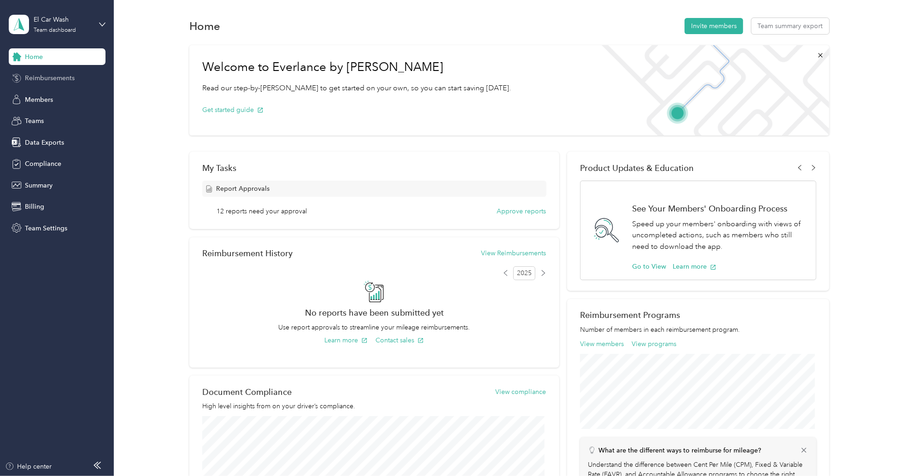
click at [54, 80] on span "Reimbursements" at bounding box center [50, 78] width 50 height 10
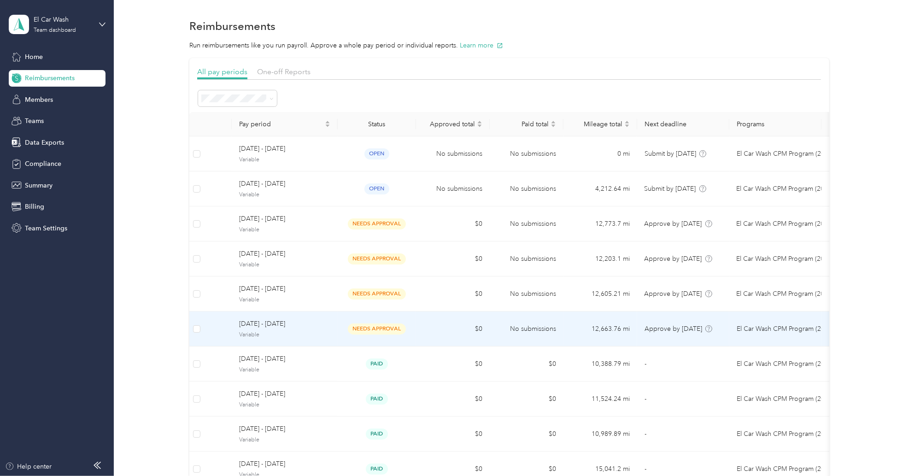
click at [453, 328] on td "$0" at bounding box center [453, 328] width 74 height 35
click at [197, 333] on label at bounding box center [196, 329] width 7 height 10
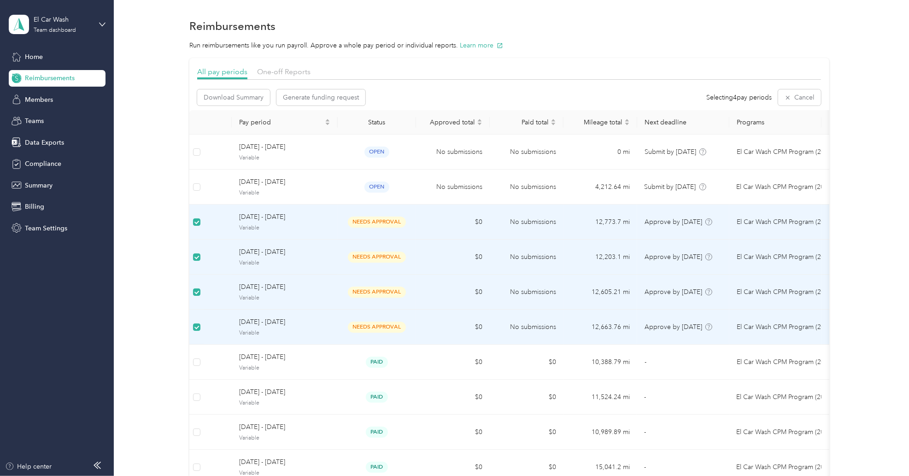
click at [370, 255] on span "needs approval" at bounding box center [377, 257] width 58 height 11
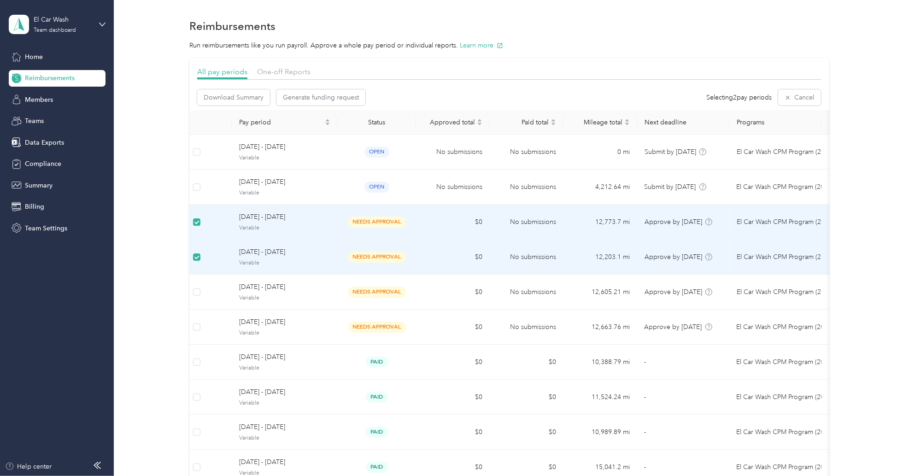
click at [195, 253] on label at bounding box center [196, 257] width 7 height 10
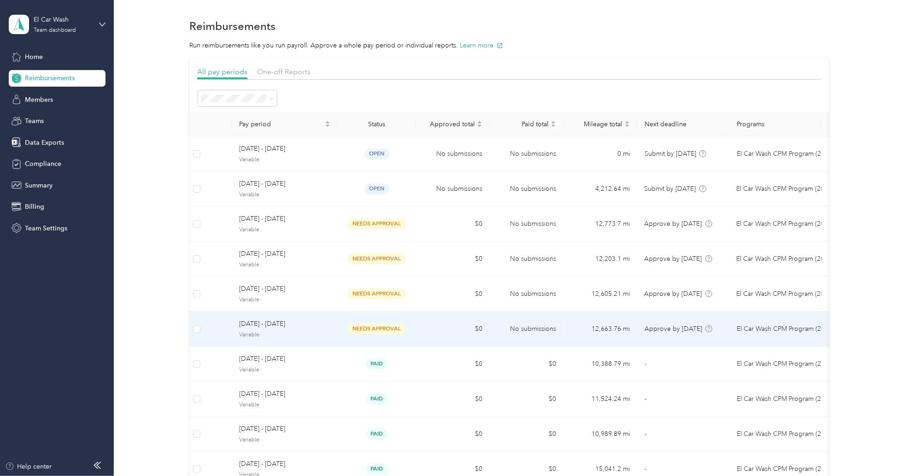
click at [406, 337] on td "needs approval" at bounding box center [377, 328] width 78 height 35
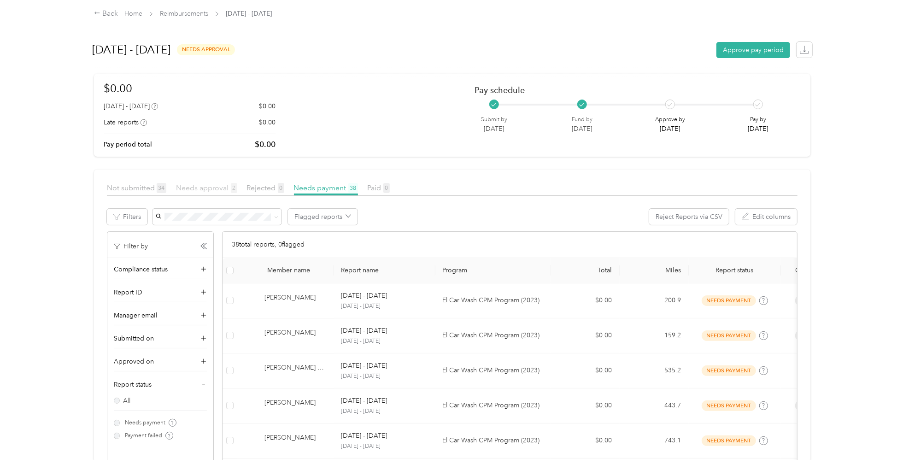
click at [220, 189] on span "Needs approval 2" at bounding box center [206, 187] width 61 height 9
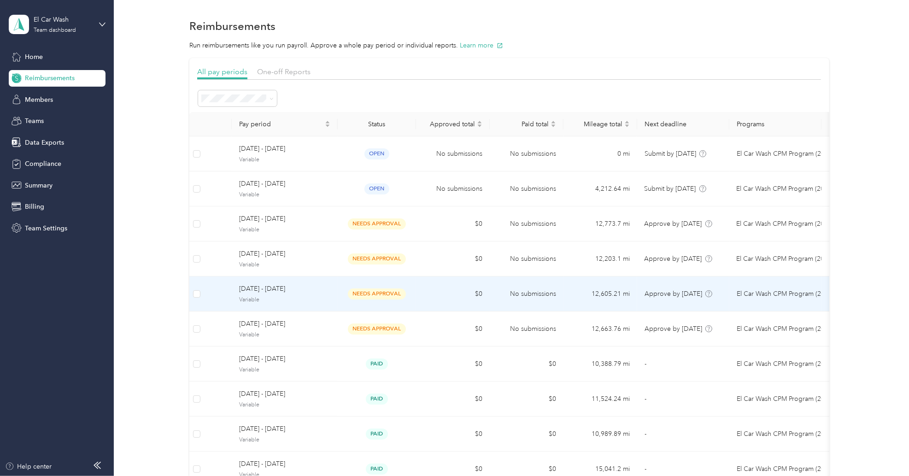
click at [423, 294] on td "$0" at bounding box center [453, 293] width 74 height 35
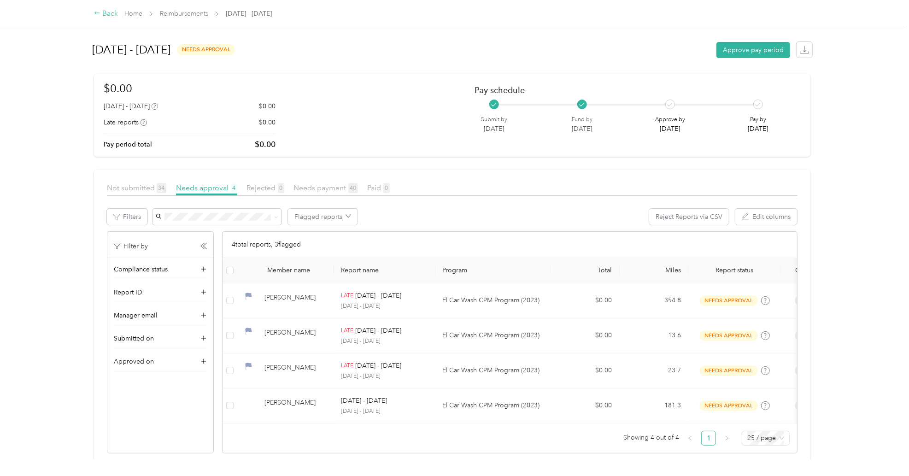
click at [114, 12] on div "Back" at bounding box center [106, 13] width 24 height 11
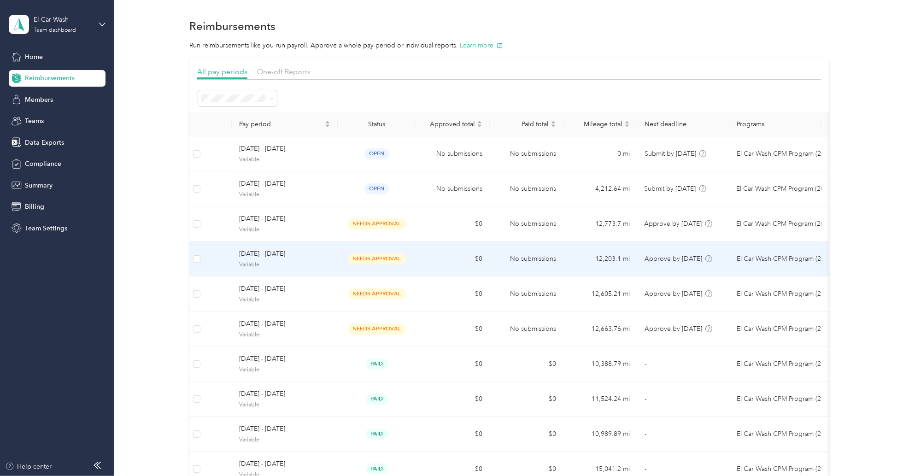
click at [383, 268] on td "needs approval" at bounding box center [377, 258] width 78 height 35
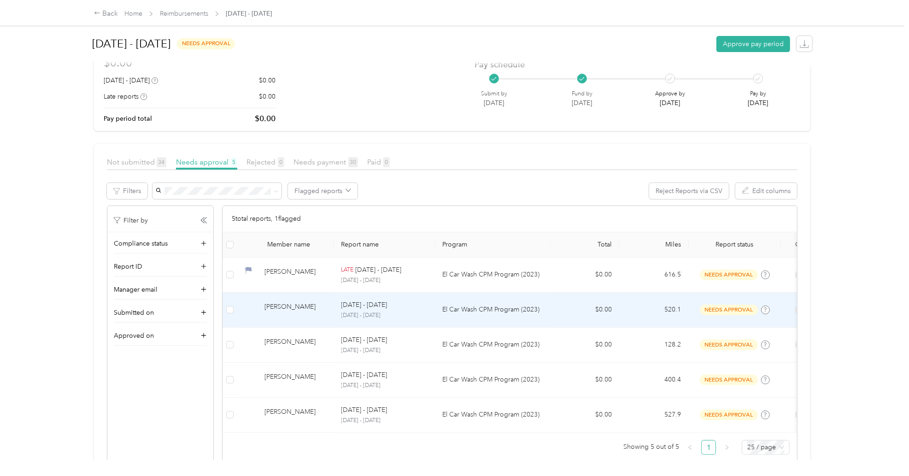
scroll to position [56, 0]
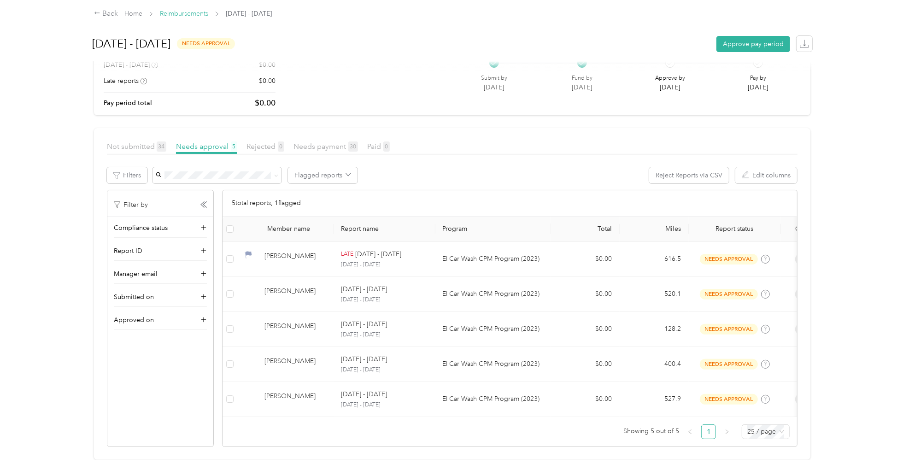
click at [179, 10] on link "Reimbursements" at bounding box center [184, 14] width 48 height 8
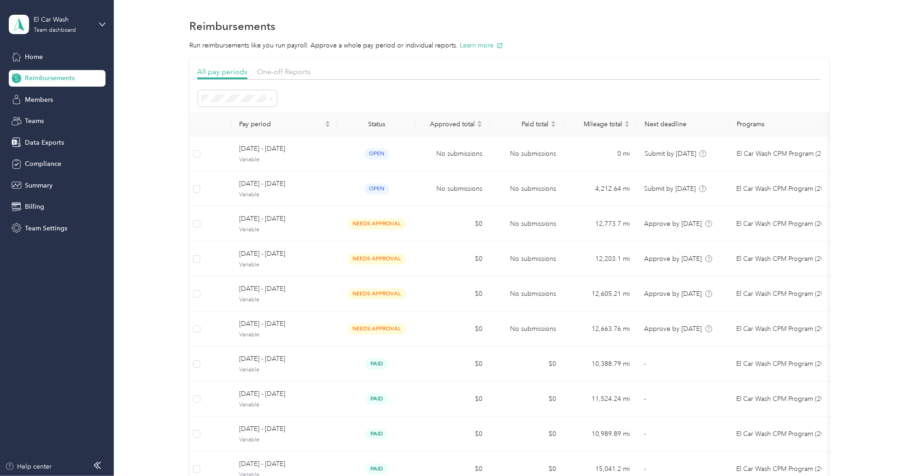
click at [682, 27] on div "Reimbursements" at bounding box center [509, 25] width 640 height 19
click at [853, 34] on div "Reimbursements" at bounding box center [509, 25] width 768 height 19
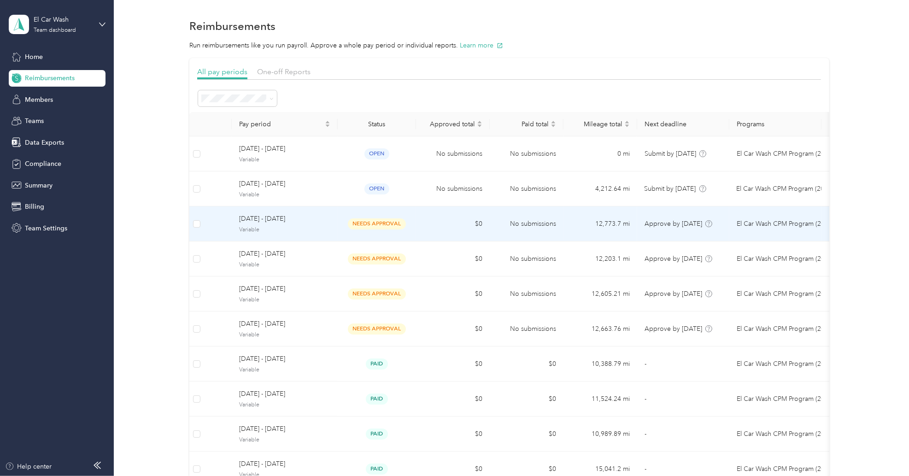
click at [421, 221] on td "$0" at bounding box center [453, 223] width 74 height 35
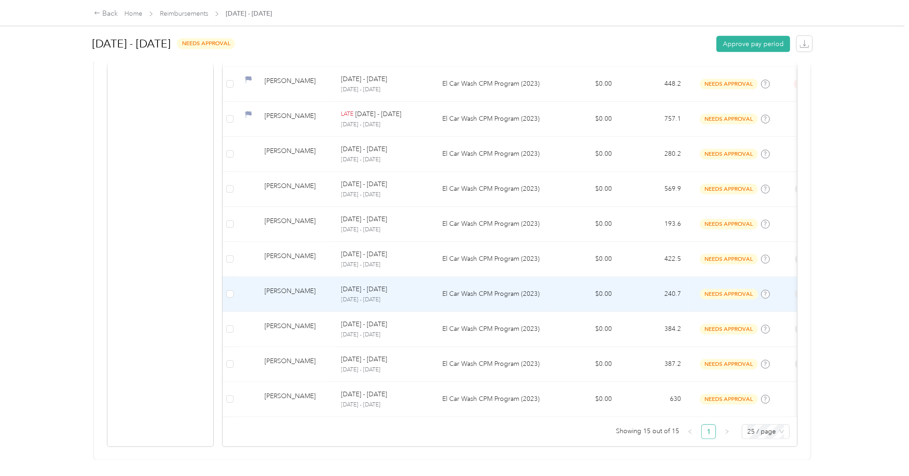
scroll to position [407, 0]
